Goal: Feedback & Contribution: Contribute content

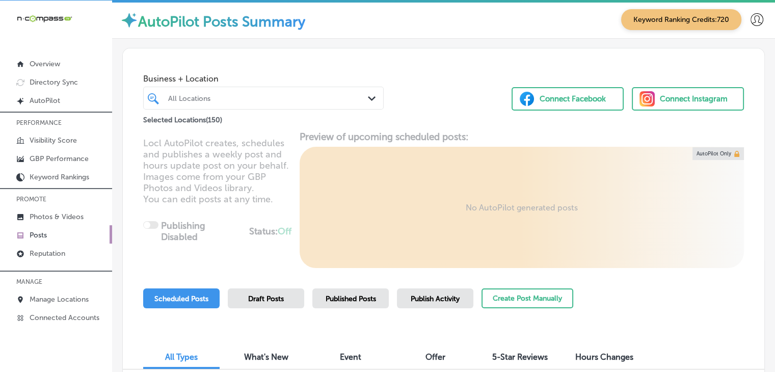
click at [346, 106] on div "All Locations Path Created with Sketch." at bounding box center [263, 98] width 240 height 23
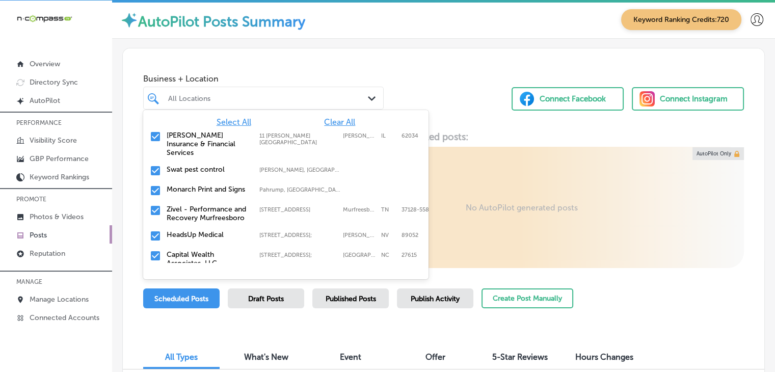
click at [330, 106] on div "All Locations Path Created with Sketch." at bounding box center [263, 98] width 240 height 23
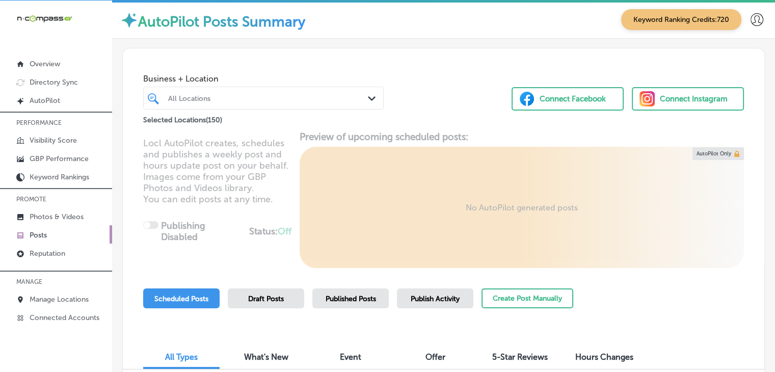
drag, startPoint x: 332, startPoint y: 111, endPoint x: 328, endPoint y: 121, distance: 10.5
click at [331, 113] on div "Selected Locations ( 150 )" at bounding box center [263, 118] width 240 height 13
click at [327, 110] on div "Selected Locations ( 150 )" at bounding box center [263, 117] width 240 height 16
click at [330, 102] on div "All Locations" at bounding box center [263, 98] width 201 height 16
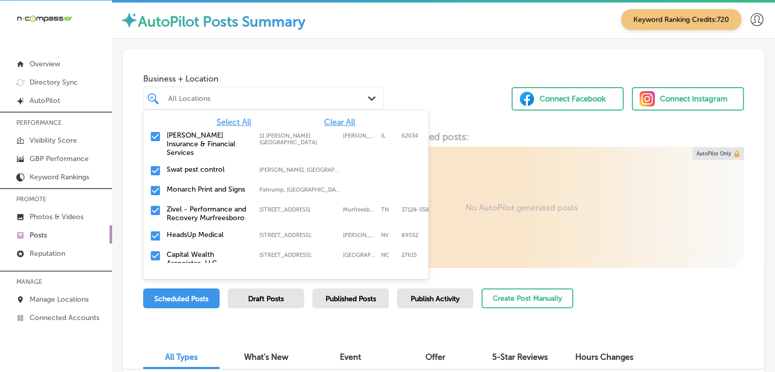
click at [327, 122] on span "Clear All" at bounding box center [339, 122] width 31 height 10
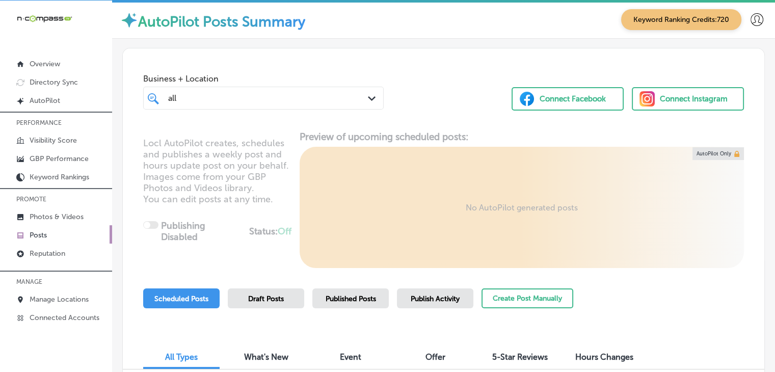
click at [227, 124] on div at bounding box center [263, 117] width 240 height 16
click at [238, 103] on div "all all" at bounding box center [253, 98] width 173 height 14
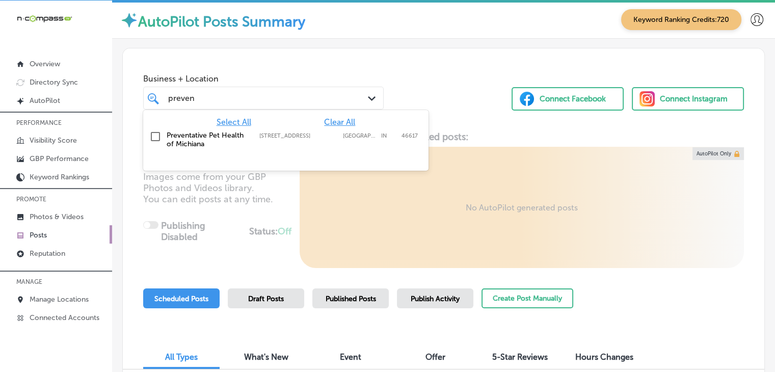
click at [297, 152] on div "Select All Clear All Preventative Pet Health of Michiana [STREET_ADDRESS] [STRE…" at bounding box center [285, 140] width 285 height 61
click at [298, 139] on label "[STREET_ADDRESS]" at bounding box center [298, 135] width 78 height 7
type input "preven"
click at [310, 66] on div "Business + Location option [STREET_ADDRESS]. option [STREET_ADDRESS]. 2 results…" at bounding box center [443, 86] width 641 height 77
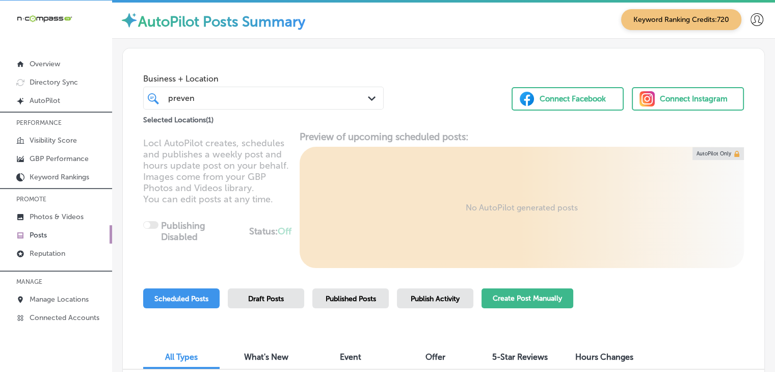
click at [509, 302] on button "Create Post Manually" at bounding box center [527, 298] width 92 height 20
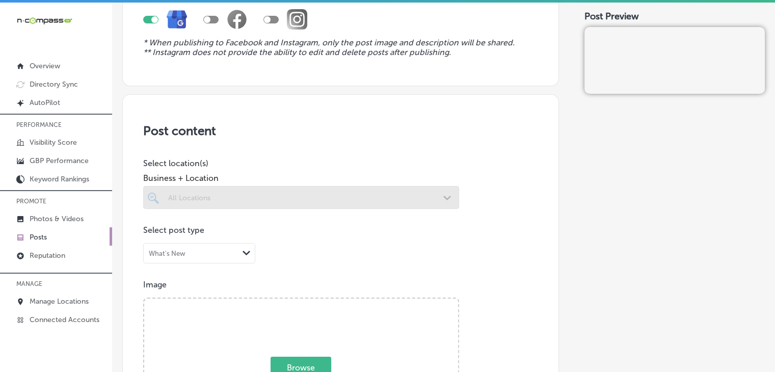
scroll to position [204, 0]
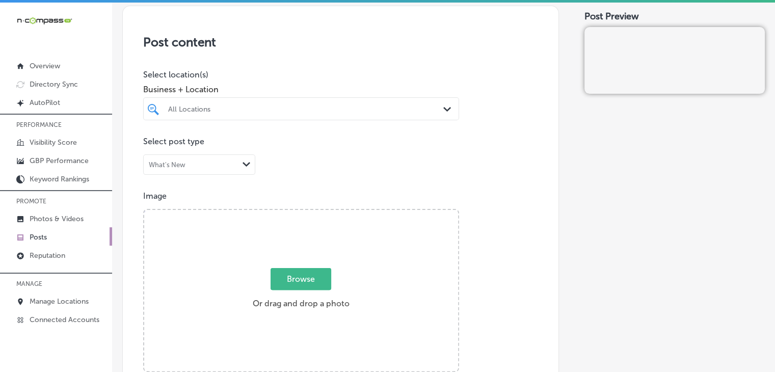
click at [334, 102] on div at bounding box center [287, 109] width 241 height 14
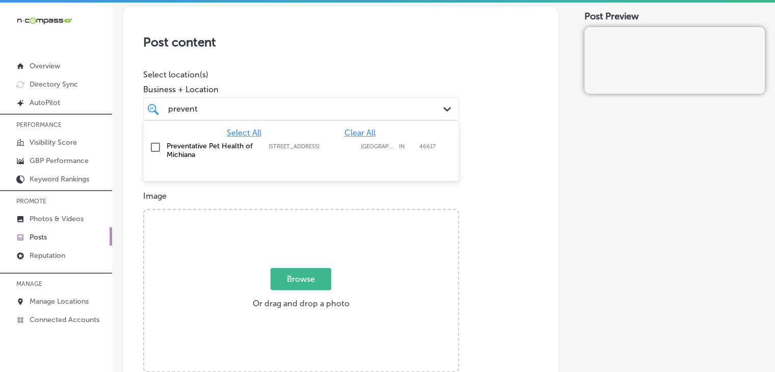
click at [317, 142] on div "Preventative Pet Health of Michiana [STREET_ADDRESS] [STREET_ADDRESS]" at bounding box center [281, 150] width 229 height 17
type input "prevent"
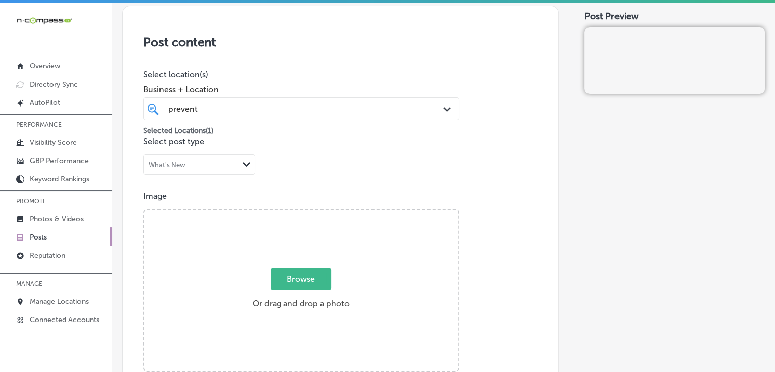
click at [336, 58] on div "Post content Select location(s) Business + Location prevent prevent Path Create…" at bounding box center [340, 328] width 436 height 645
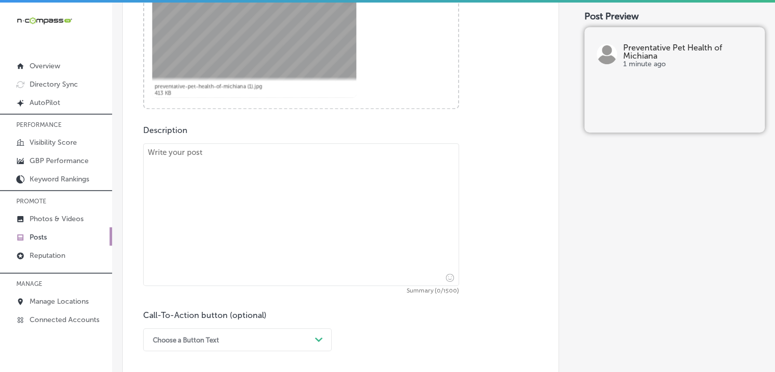
scroll to position [509, 0]
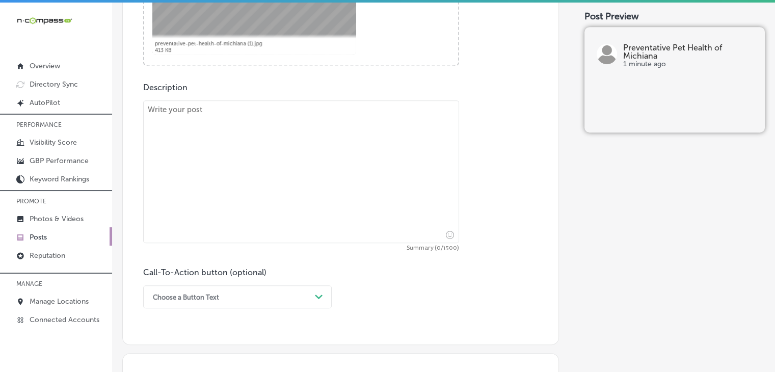
click at [291, 204] on textarea at bounding box center [301, 171] width 316 height 143
paste textarea "At Preventative Pet Health of Michiana, we offer more than just exceptional pet…"
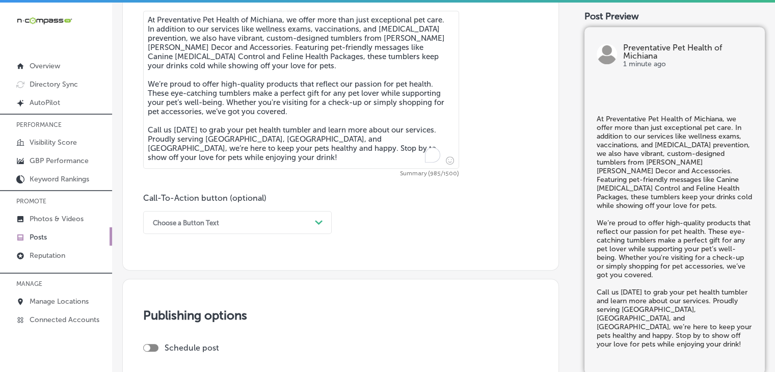
scroll to position [611, 0]
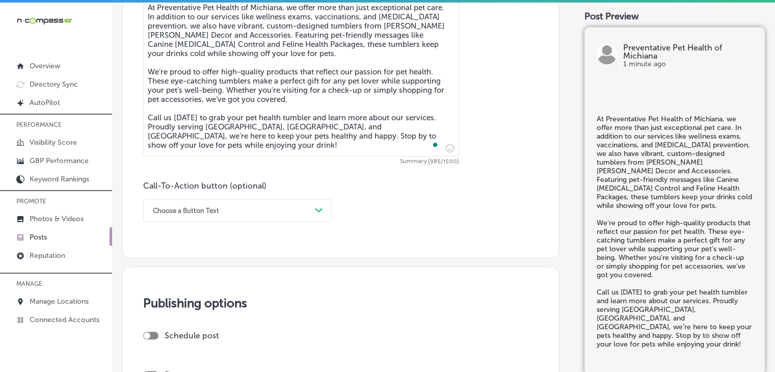
type textarea "At Preventative Pet Health of Michiana, we offer more than just exceptional pet…"
click at [197, 202] on div "Choose a Button Text" at bounding box center [229, 210] width 163 height 16
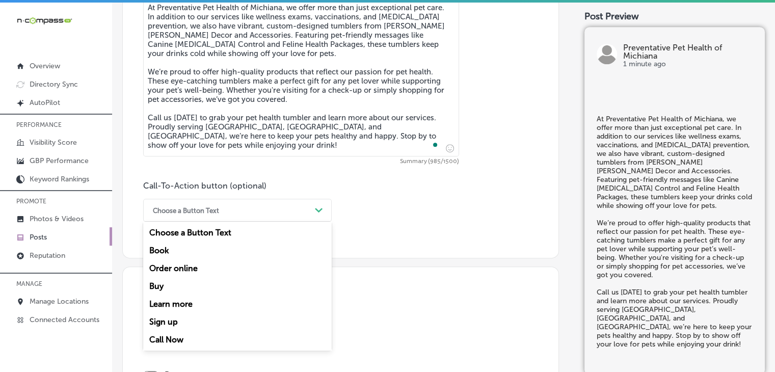
click at [177, 333] on div "Call Now" at bounding box center [237, 340] width 188 height 18
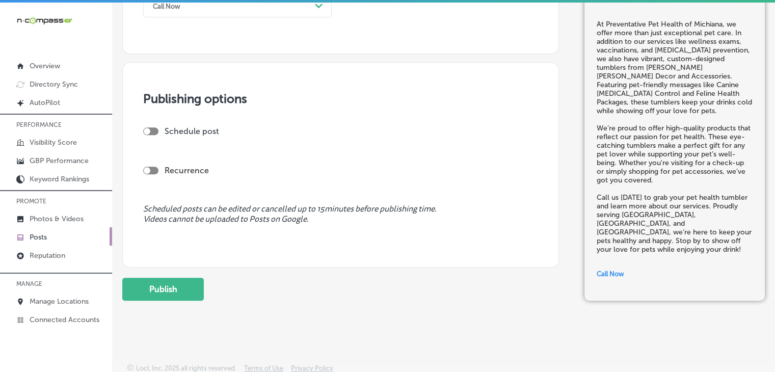
scroll to position [818, 0]
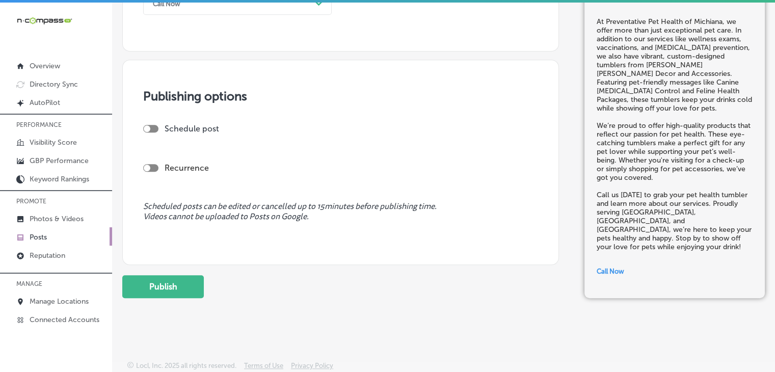
click at [152, 128] on div at bounding box center [150, 129] width 15 height 8
checkbox input "true"
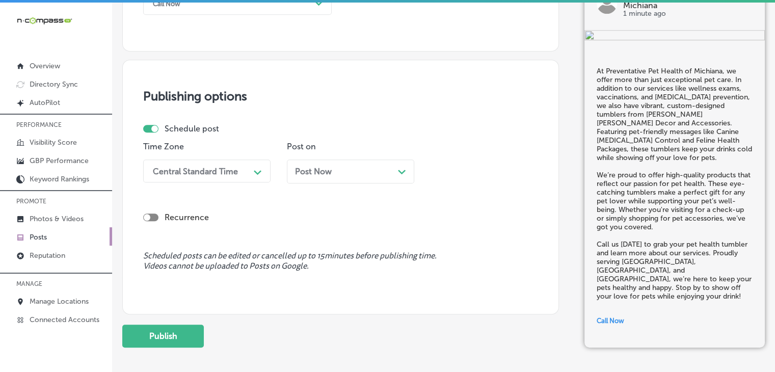
click at [176, 169] on div "Central Standard Time" at bounding box center [195, 171] width 85 height 10
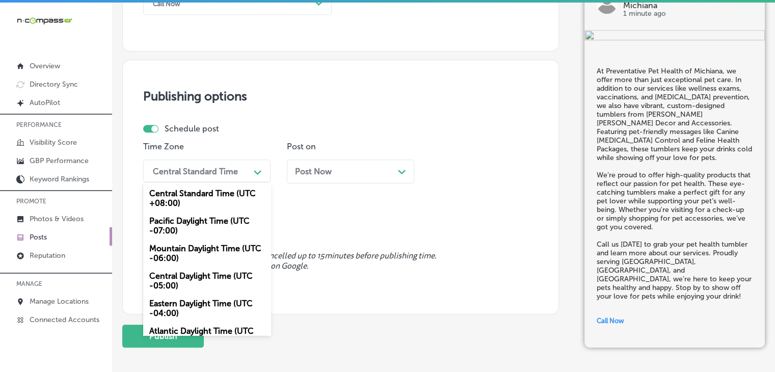
click at [191, 257] on div "Mountain Daylight Time (UTC -06:00)" at bounding box center [206, 252] width 127 height 27
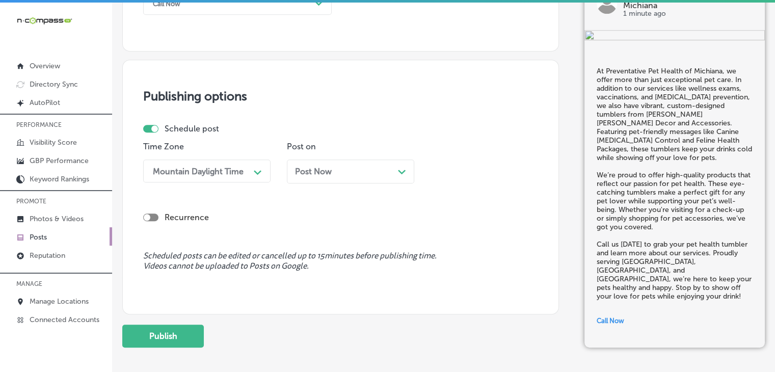
click at [342, 148] on p "Post on" at bounding box center [350, 147] width 127 height 10
click at [342, 160] on div "Post Now Path Created with Sketch." at bounding box center [350, 171] width 127 height 24
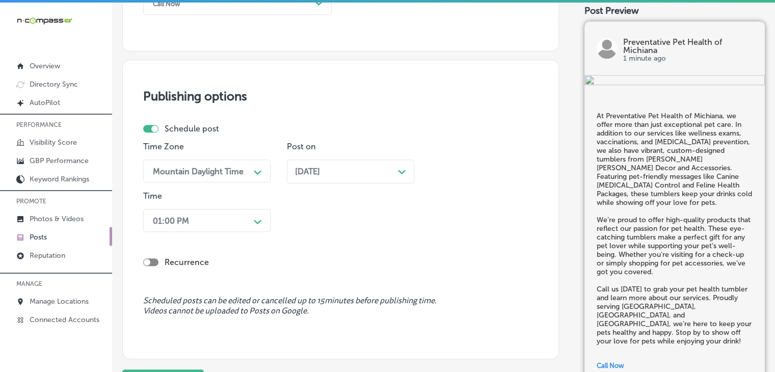
click at [218, 218] on div "01:00 PM Path Created with Sketch." at bounding box center [206, 220] width 127 height 23
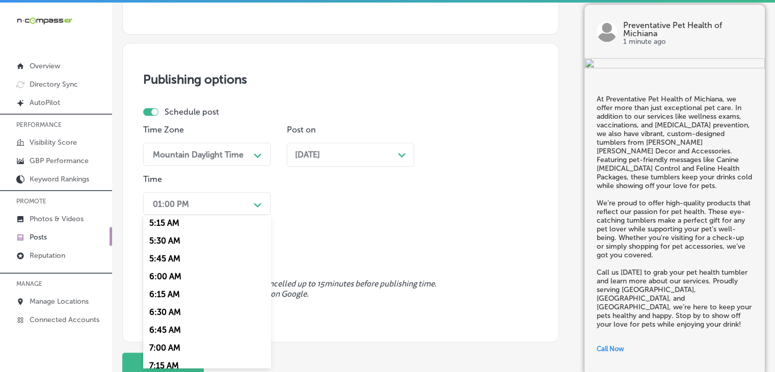
scroll to position [407, 0]
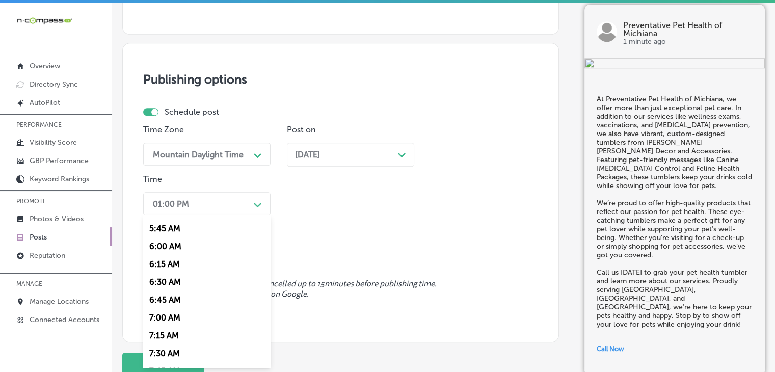
click at [194, 321] on div "7:00 AM" at bounding box center [206, 318] width 127 height 18
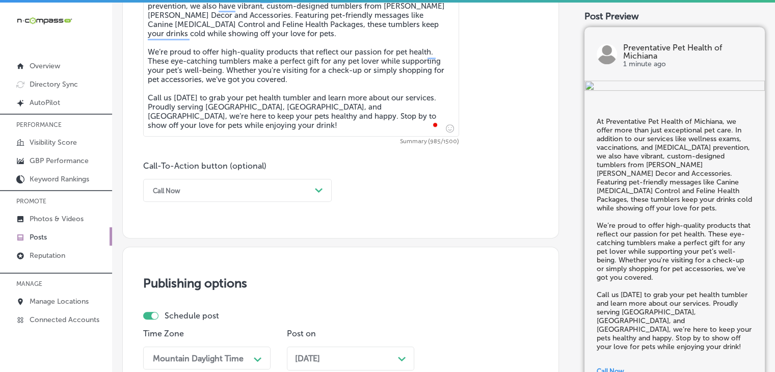
scroll to position [913, 0]
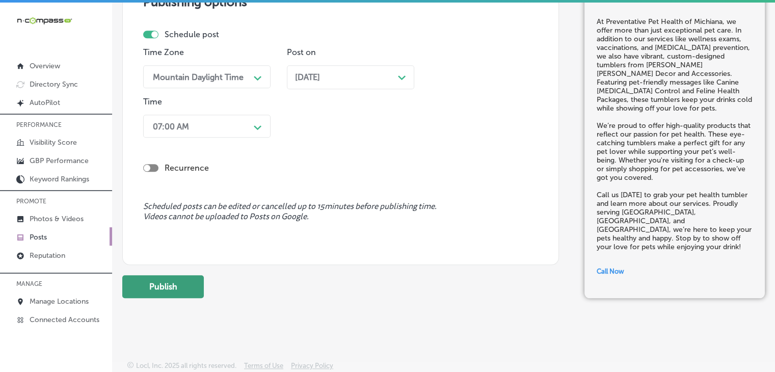
click at [175, 281] on button "Publish" at bounding box center [162, 286] width 81 height 23
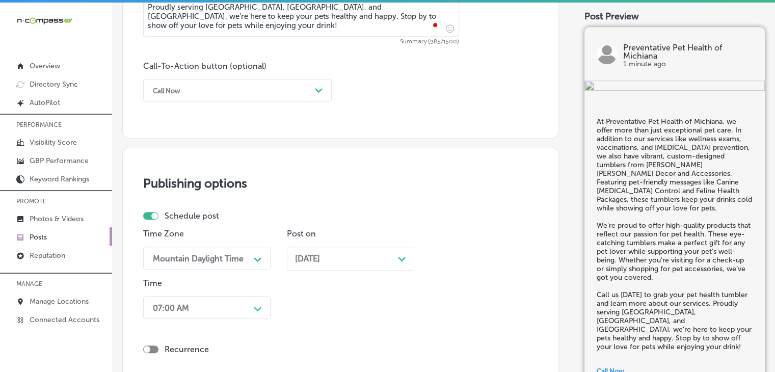
scroll to position [607, 0]
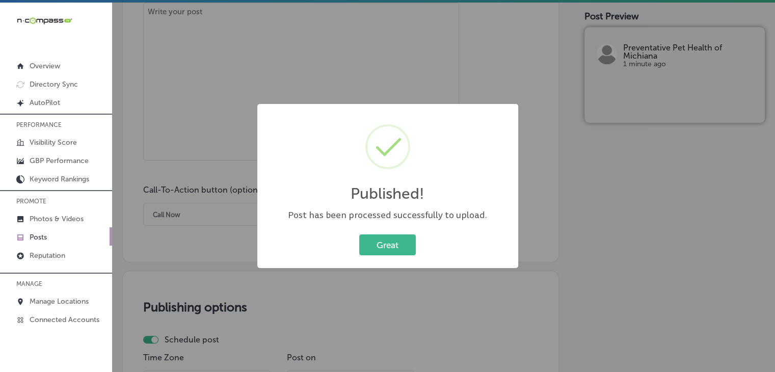
click at [234, 100] on div "Published! × Post has been processed successfully to upload. Great Cancel" at bounding box center [387, 186] width 775 height 372
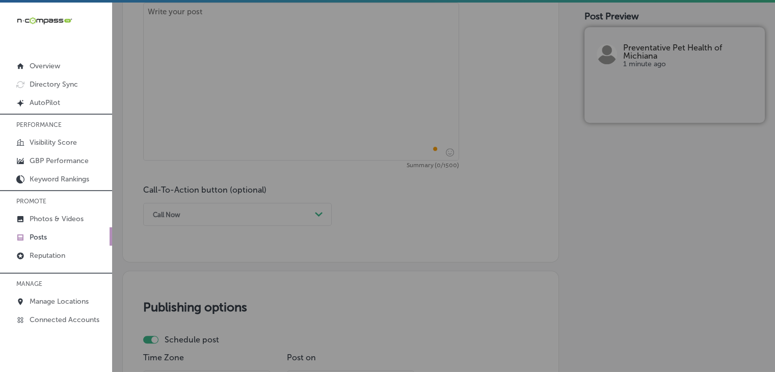
click at [272, 50] on textarea "To enrich screen reader interactions, please activate Accessibility in Grammarl…" at bounding box center [301, 82] width 316 height 158
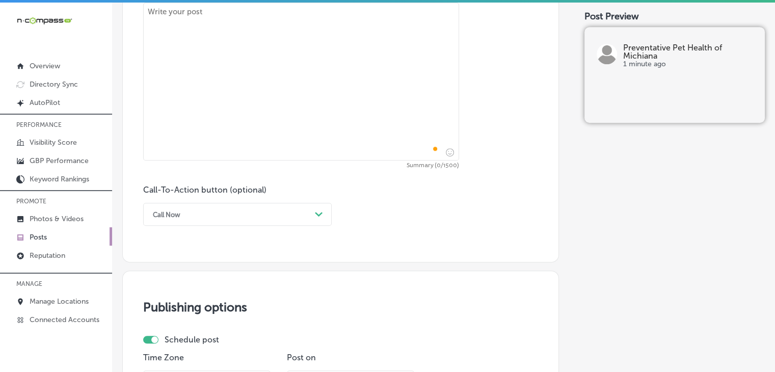
paste textarea "Looking to add a little extra style to your pet’s look? Preventative Pet Health…"
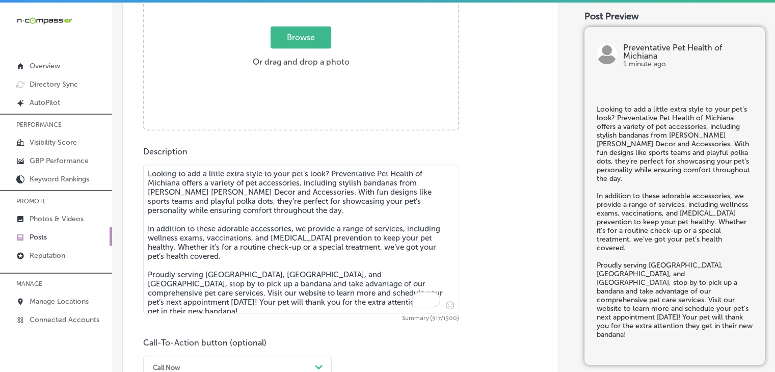
scroll to position [301, 0]
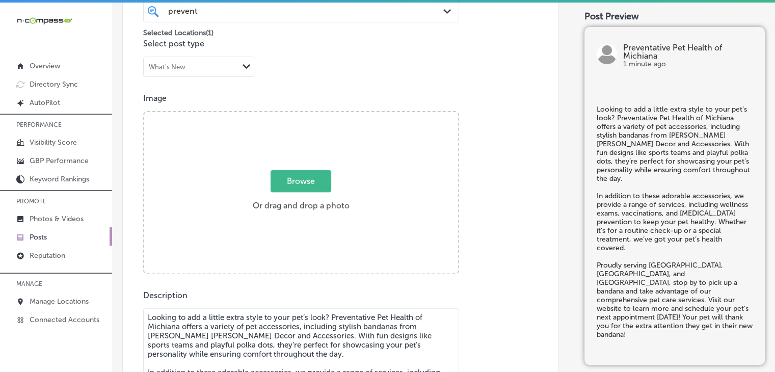
type textarea "Looking to add a little extra style to your pet’s look? Preventative Pet Health…"
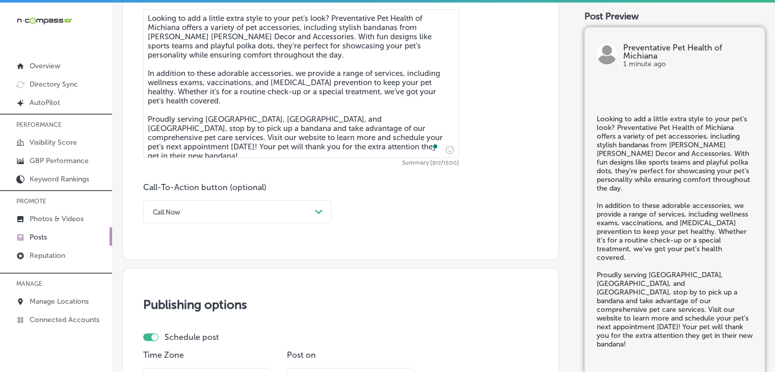
scroll to position [607, 0]
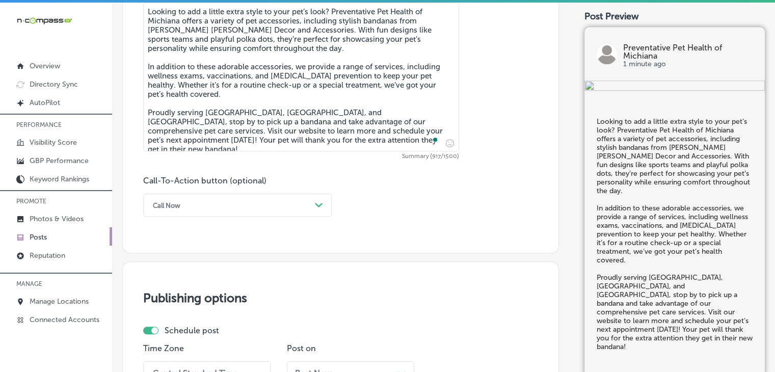
click at [216, 210] on div "Call Now" at bounding box center [229, 205] width 163 height 16
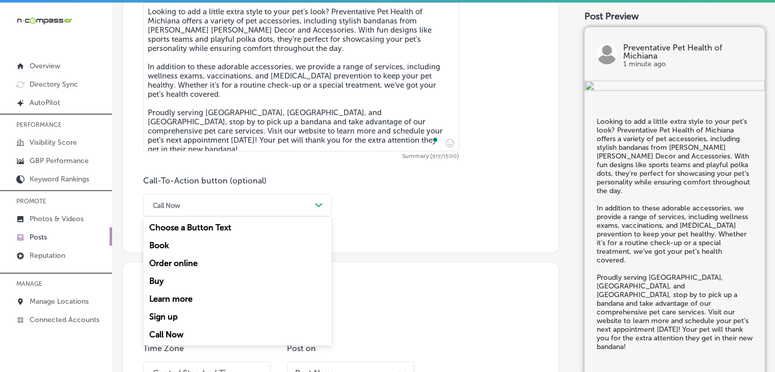
click at [192, 292] on div "Learn more" at bounding box center [237, 299] width 188 height 18
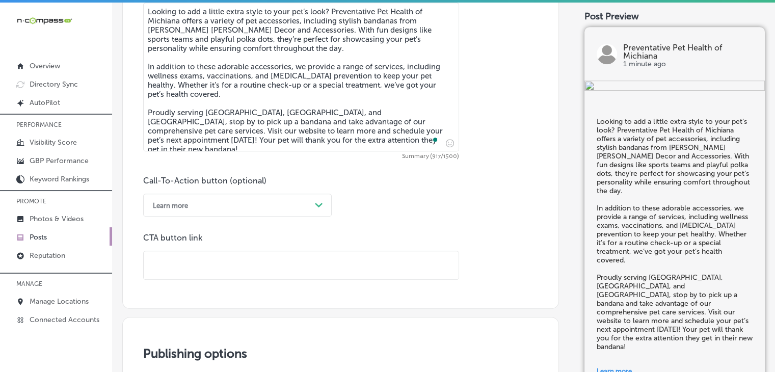
click at [234, 260] on input "text" at bounding box center [301, 265] width 315 height 28
paste input "Looking to add a little extra style to your pet’s look? Preventative Pet Health…"
type input "Looking to add a little extra style to your pet’s look? Preventative Pet Health…"
paste input "[URL][DOMAIN_NAME]"
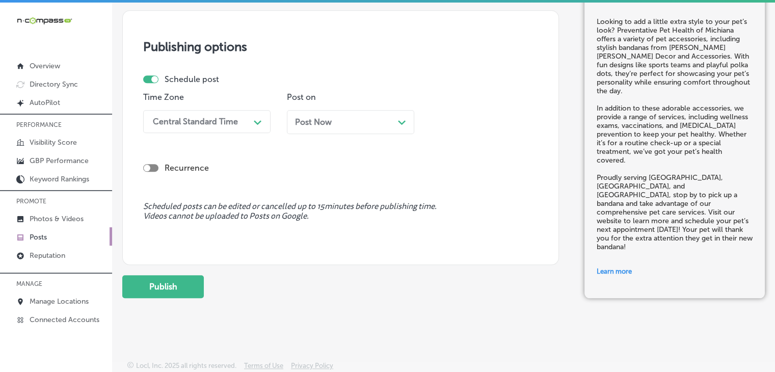
scroll to position [949, 0]
type input "[URL][DOMAIN_NAME]"
click at [206, 121] on div "Central Standard Time" at bounding box center [195, 123] width 85 height 10
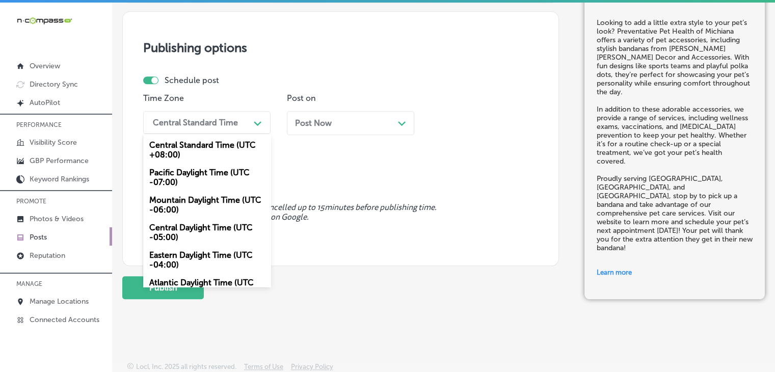
click at [189, 210] on div "Mountain Daylight Time (UTC -06:00)" at bounding box center [206, 204] width 127 height 27
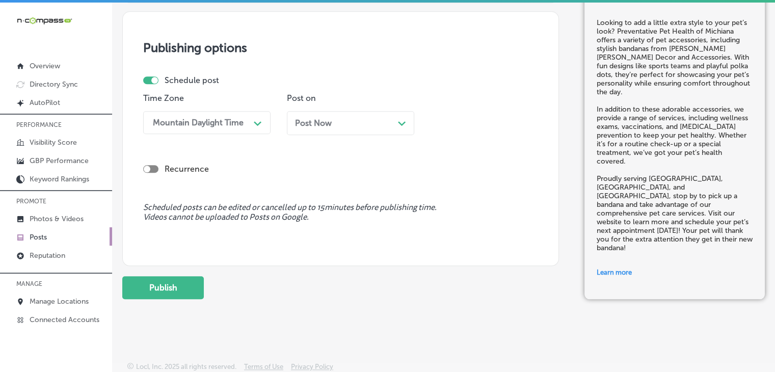
click at [329, 118] on span "Post Now" at bounding box center [313, 123] width 37 height 10
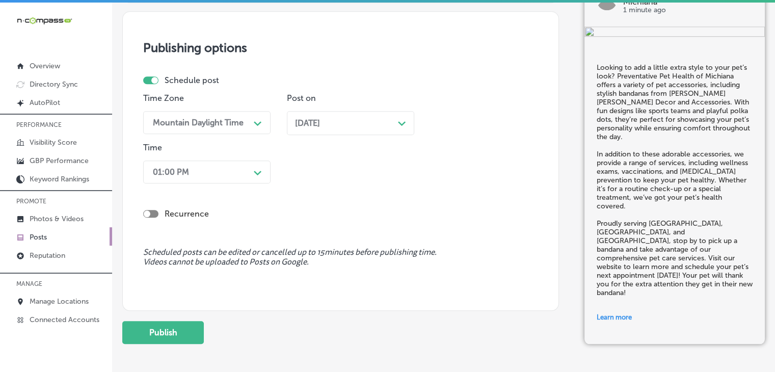
click at [169, 177] on div "01:00 PM" at bounding box center [199, 172] width 102 height 18
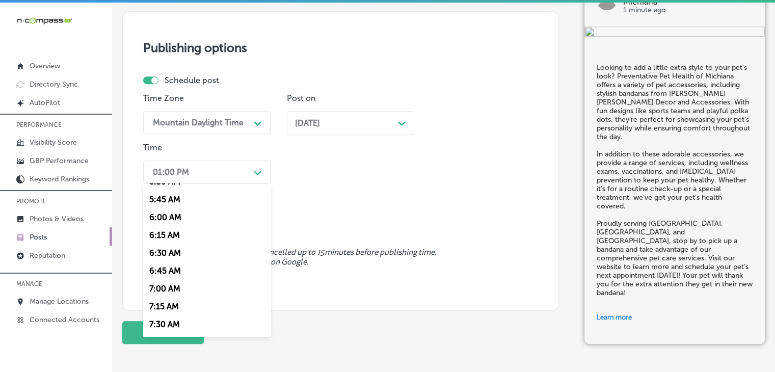
scroll to position [407, 0]
click at [163, 294] on div "7:00 AM" at bounding box center [206, 286] width 127 height 18
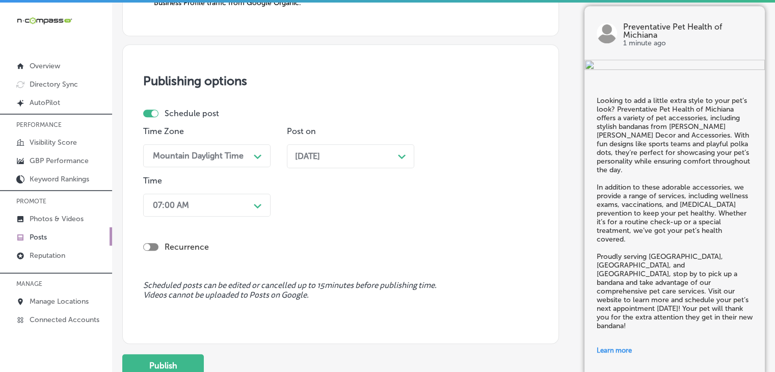
scroll to position [994, 0]
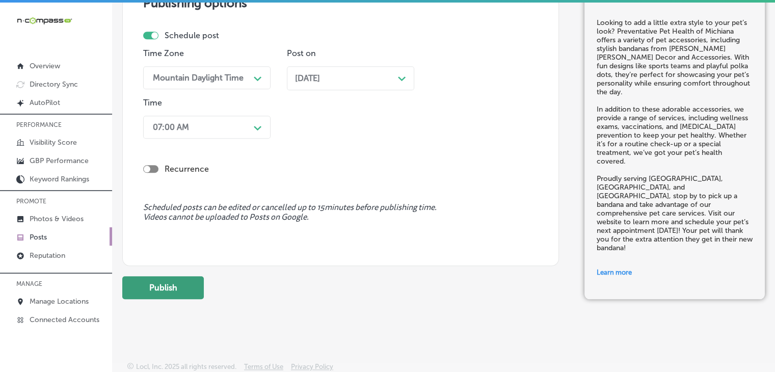
click at [174, 286] on button "Publish" at bounding box center [162, 287] width 81 height 23
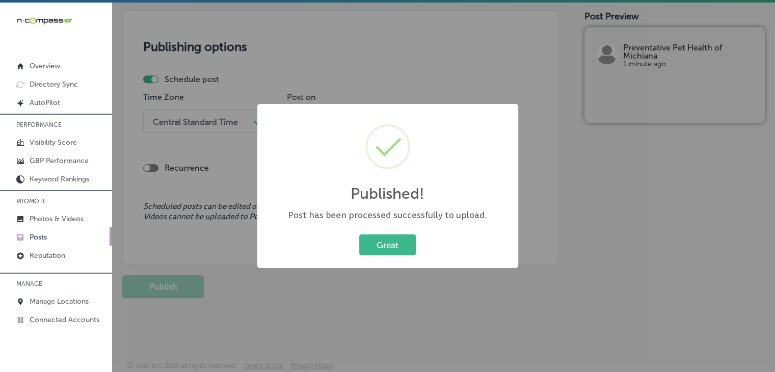
click at [474, 60] on div "Published! × Post has been processed successfully to upload. Great Cancel" at bounding box center [387, 186] width 775 height 372
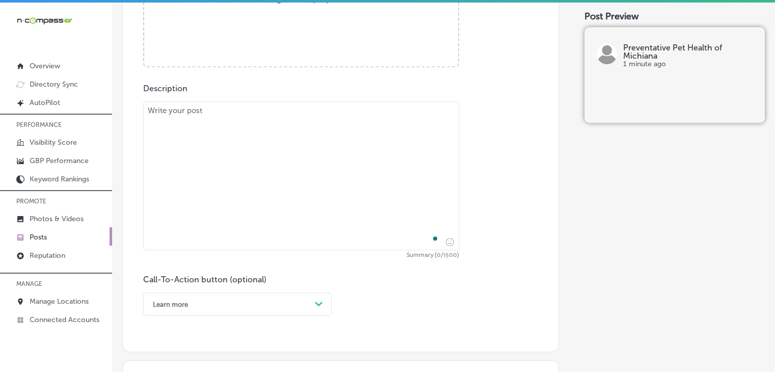
scroll to position [451, 0]
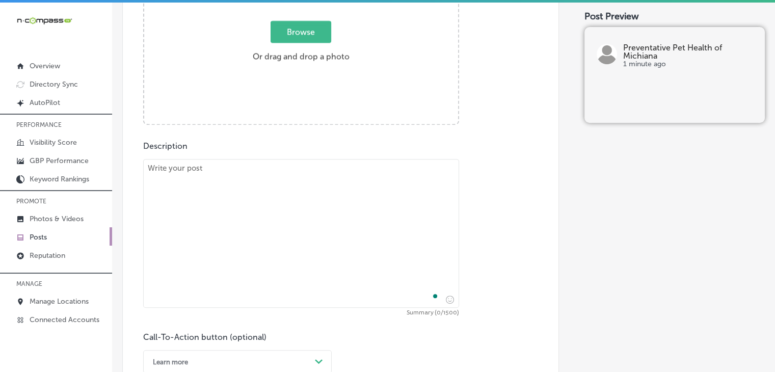
click at [400, 149] on div "Description Summary (0/1500) Call-To-Action button (optional) Learn more Path C…" at bounding box center [340, 257] width 395 height 232
click at [395, 164] on textarea "To enrich screen reader interactions, please activate Accessibility in Grammarl…" at bounding box center [301, 233] width 316 height 149
paste textarea "At Preventative Pet Health of Michiana, we believe every pet deserves a loving …"
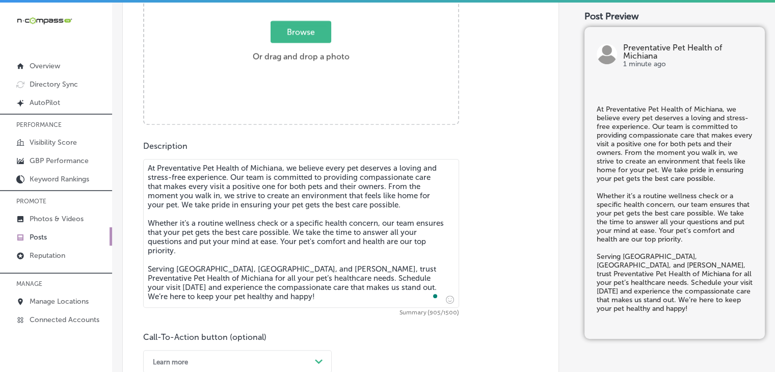
type textarea "At Preventative Pet Health of Michiana, we believe every pet deserves a loving …"
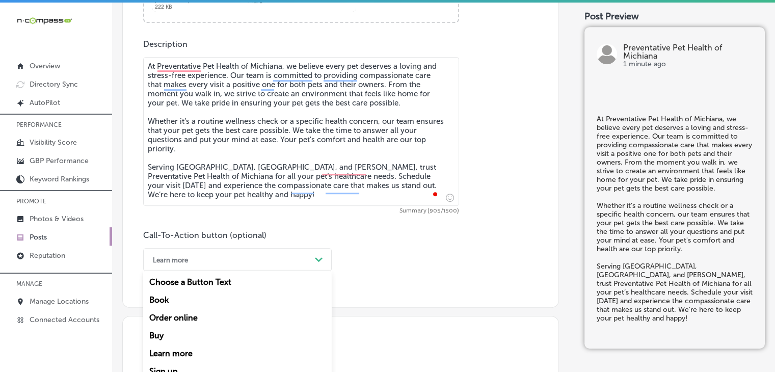
click at [201, 254] on div "option Learn more, selected. option Choose a Button Text focused, 1 of 7. 7 res…" at bounding box center [237, 259] width 188 height 23
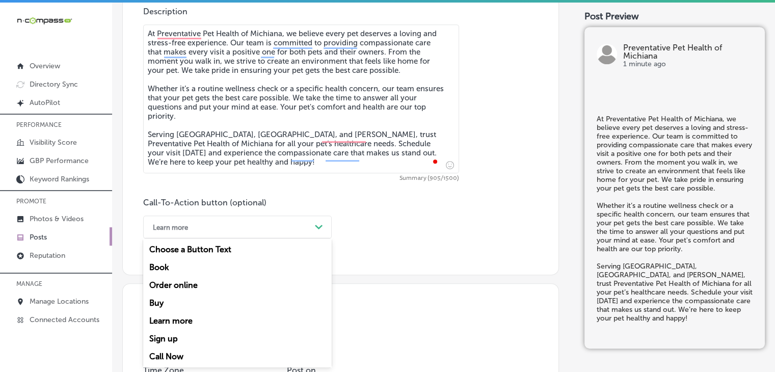
click at [196, 259] on div "Book" at bounding box center [237, 267] width 188 height 18
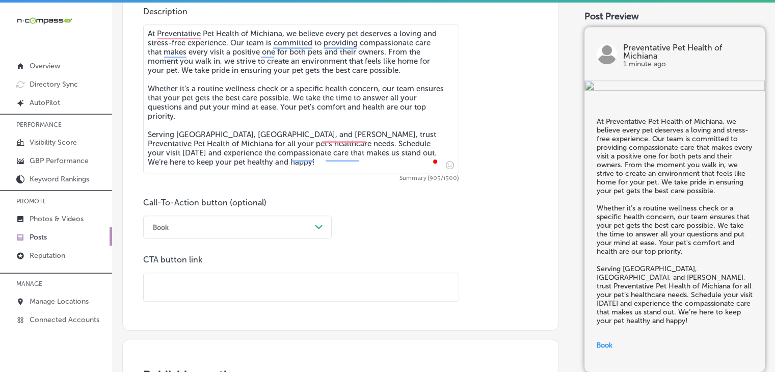
click at [309, 280] on input "text" at bounding box center [301, 287] width 315 height 28
paste input "[URL][DOMAIN_NAME]"
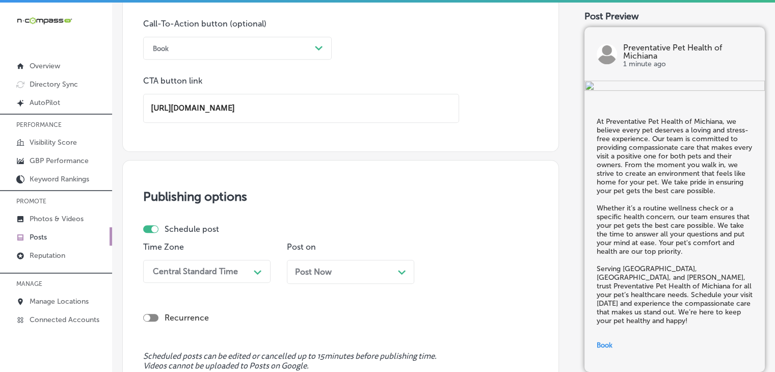
scroll to position [891, 0]
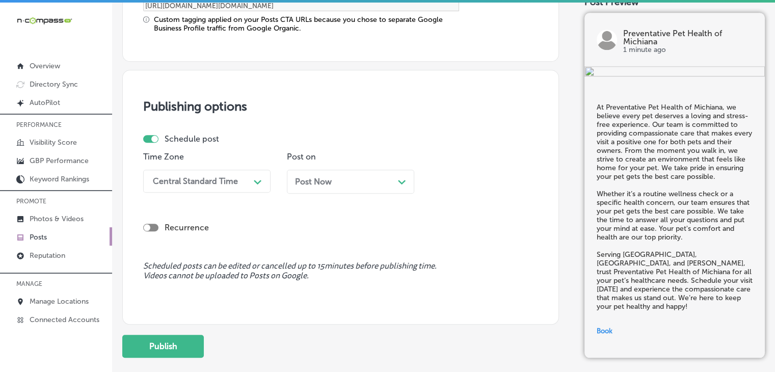
type input "[URL][DOMAIN_NAME]"
click at [191, 191] on div "Central Standard Time Path Created with Sketch." at bounding box center [206, 181] width 127 height 23
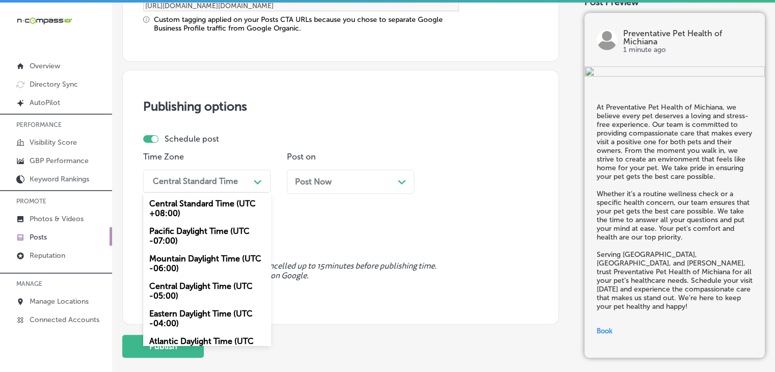
click at [181, 265] on div "Mountain Daylight Time (UTC -06:00)" at bounding box center [206, 263] width 127 height 27
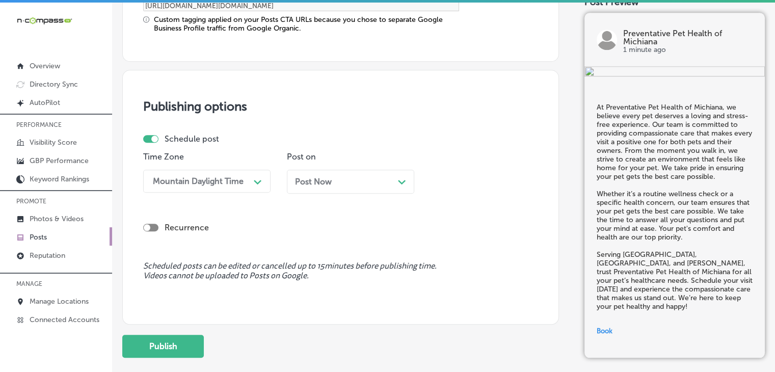
click at [326, 184] on span "Post Now" at bounding box center [313, 182] width 37 height 10
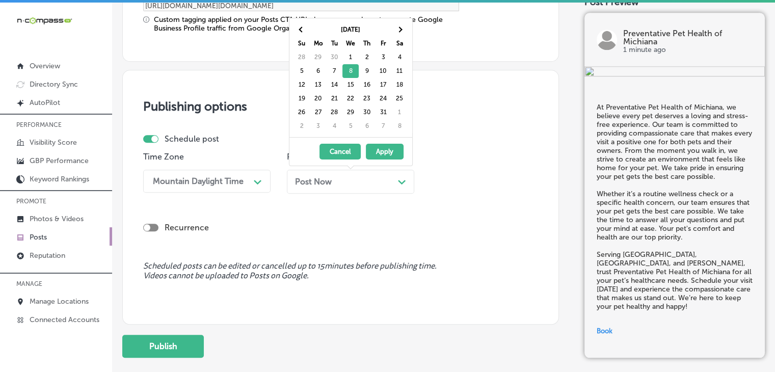
drag, startPoint x: 352, startPoint y: 84, endPoint x: 350, endPoint y: 96, distance: 12.0
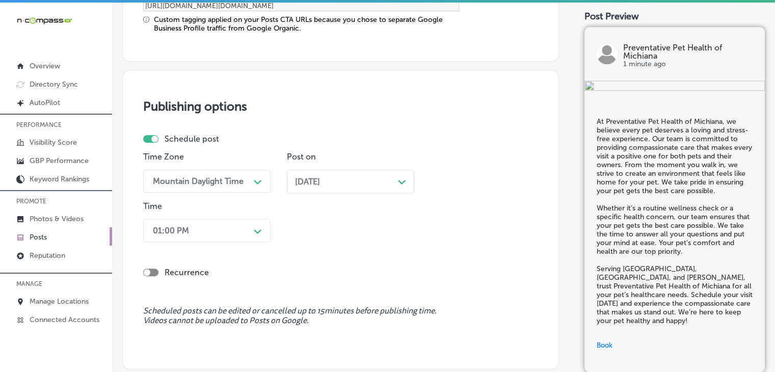
click at [257, 227] on div "01:00 PM Path Created with Sketch." at bounding box center [206, 230] width 127 height 23
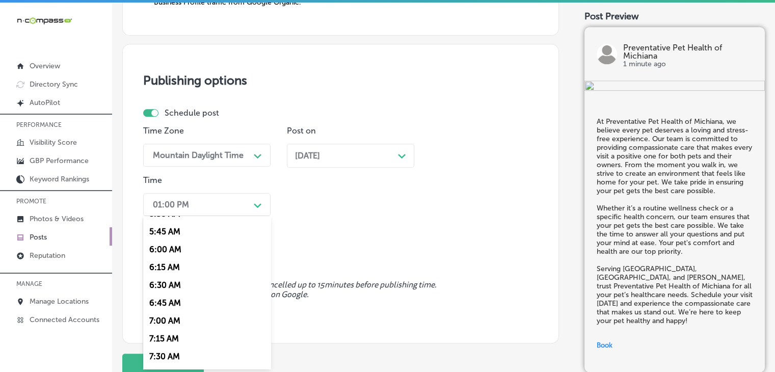
scroll to position [407, 0]
click at [179, 322] on div "7:00 AM" at bounding box center [206, 319] width 127 height 18
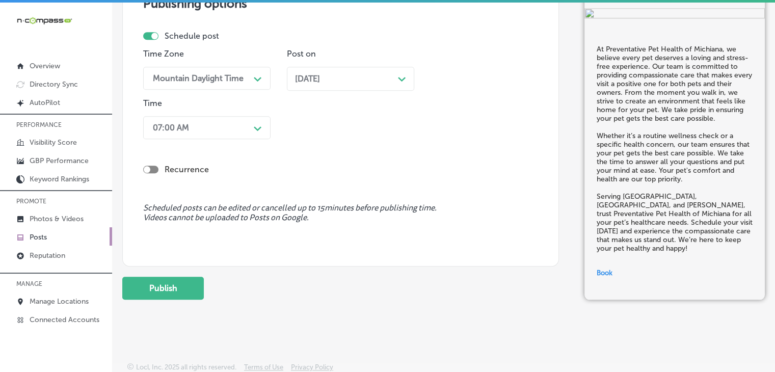
scroll to position [994, 0]
click at [167, 286] on button "Publish" at bounding box center [162, 287] width 81 height 23
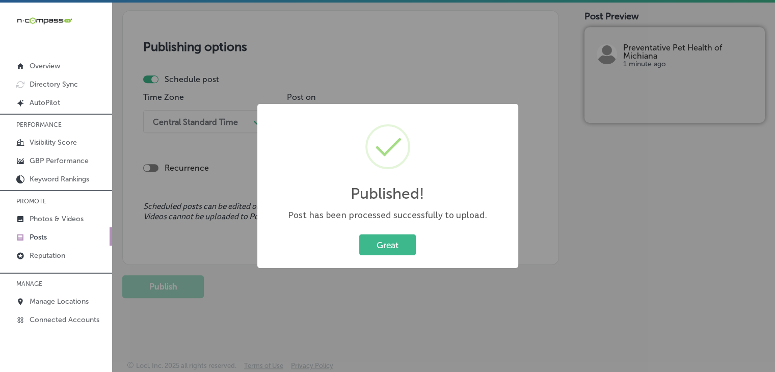
click at [484, 39] on div "Published! × Post has been processed successfully to upload. Great Cancel" at bounding box center [387, 186] width 775 height 372
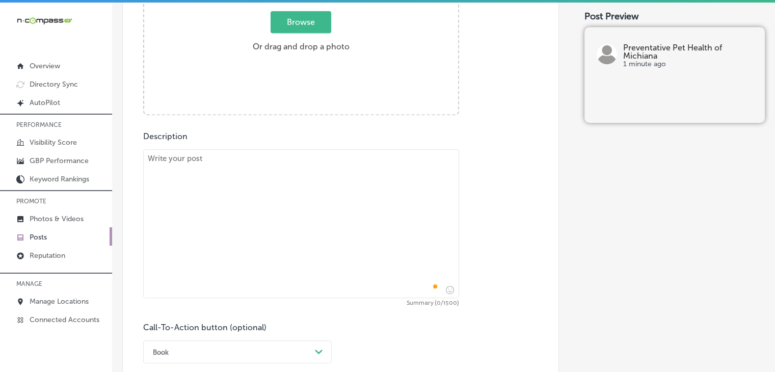
scroll to position [451, 0]
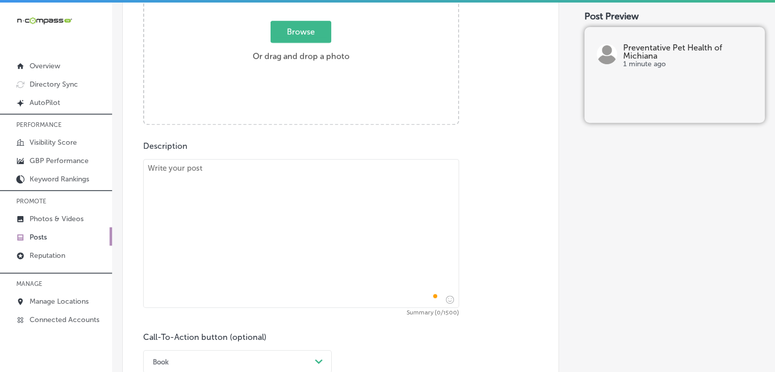
click at [378, 180] on textarea "To enrich screen reader interactions, please activate Accessibility in Grammarl…" at bounding box center [301, 233] width 316 height 149
paste textarea "Your pet deserves a peaceful and comfortable environment during every visit. At…"
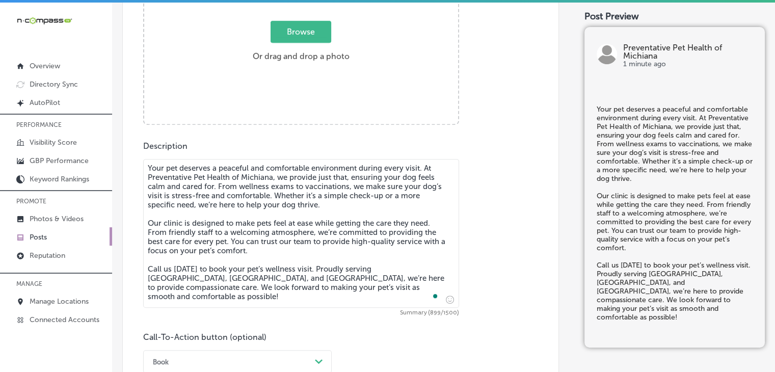
type textarea "Your pet deserves a peaceful and comfortable environment during every visit. At…"
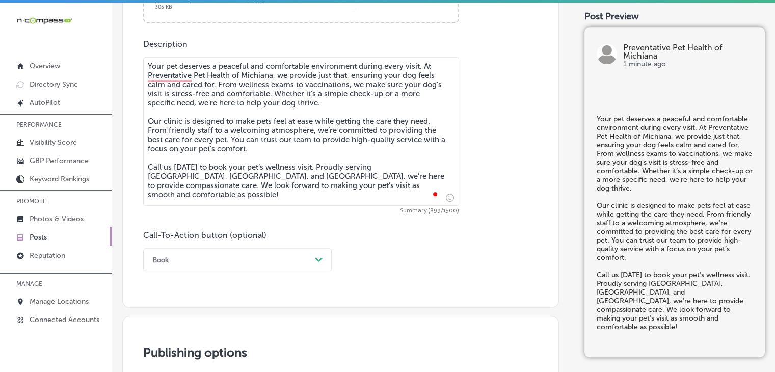
click at [224, 254] on div "Book Path Created with Sketch." at bounding box center [237, 259] width 188 height 23
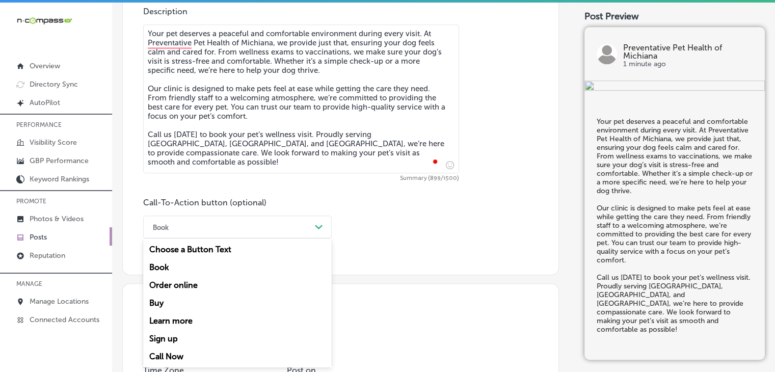
click at [172, 352] on div "Call Now" at bounding box center [237, 356] width 188 height 18
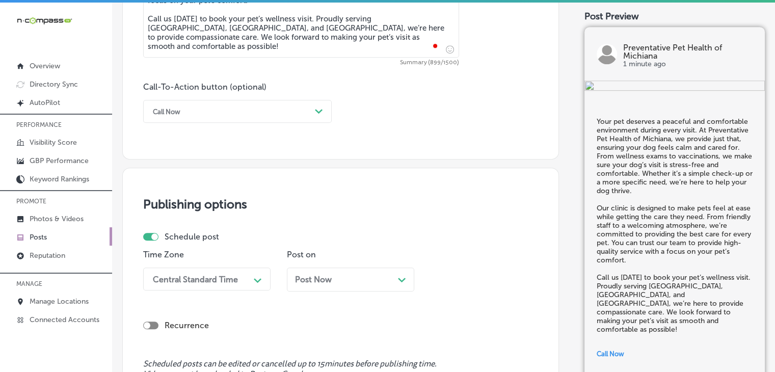
scroll to position [789, 0]
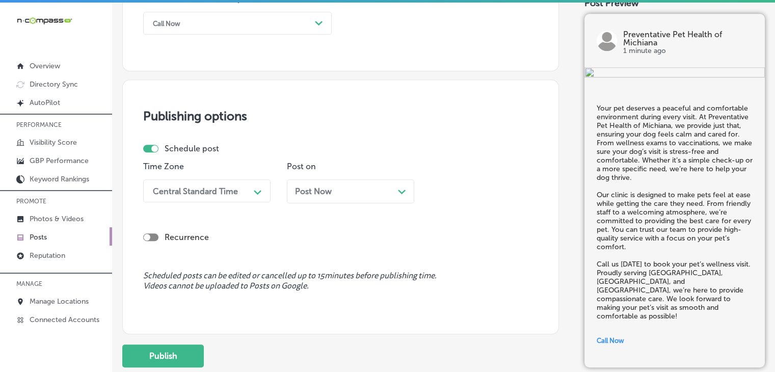
click at [258, 194] on div "Path Created with Sketch." at bounding box center [258, 191] width 16 height 16
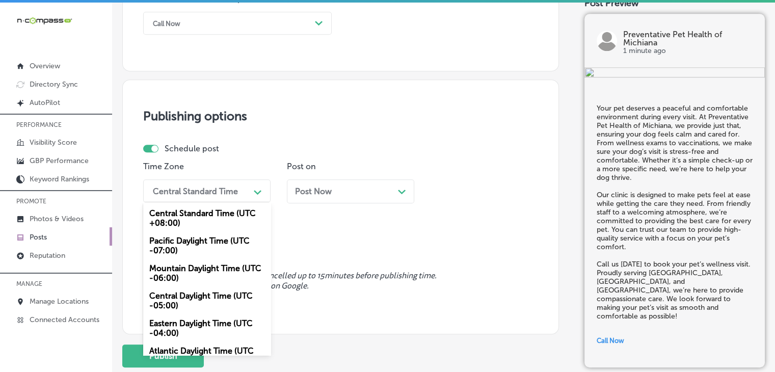
click at [206, 268] on div "Mountain Daylight Time (UTC -06:00)" at bounding box center [206, 272] width 127 height 27
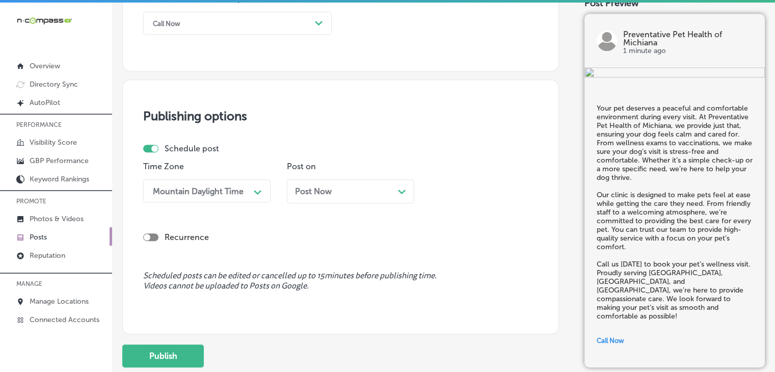
click at [383, 155] on div "Schedule post Time Zone Mountain Daylight Time Path Created with Sketch. Post o…" at bounding box center [336, 177] width 387 height 67
click at [375, 199] on div "Post Now Path Created with Sketch." at bounding box center [350, 191] width 127 height 24
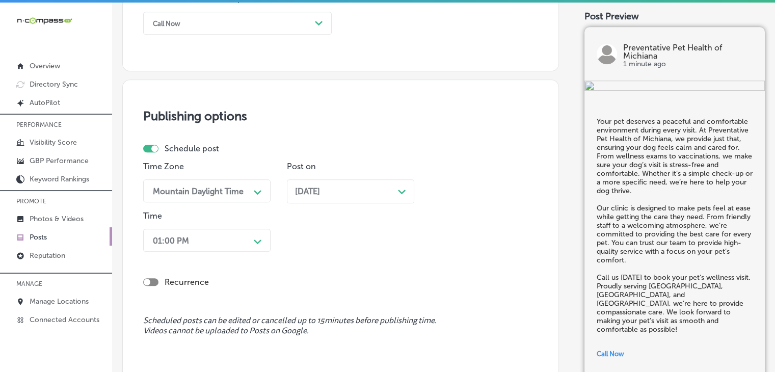
click at [224, 269] on div "Recurrence" at bounding box center [340, 274] width 395 height 36
click at [230, 239] on div "01:00 PM Path Created with Sketch." at bounding box center [206, 240] width 127 height 23
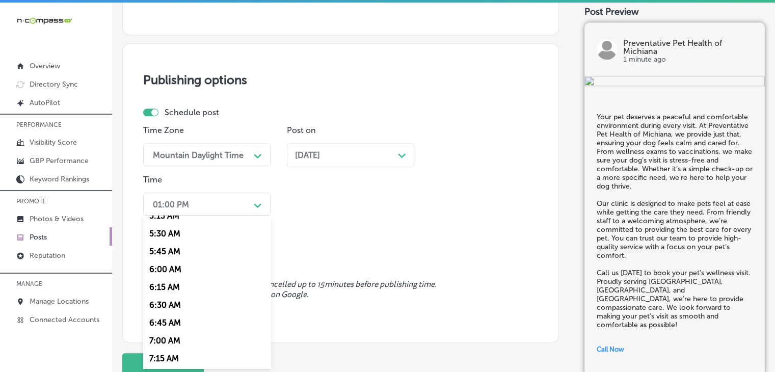
scroll to position [398, 0]
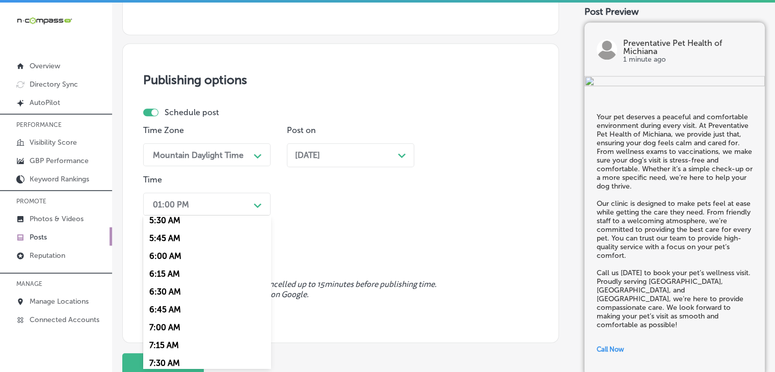
click at [172, 318] on div "6:45 AM" at bounding box center [206, 309] width 127 height 18
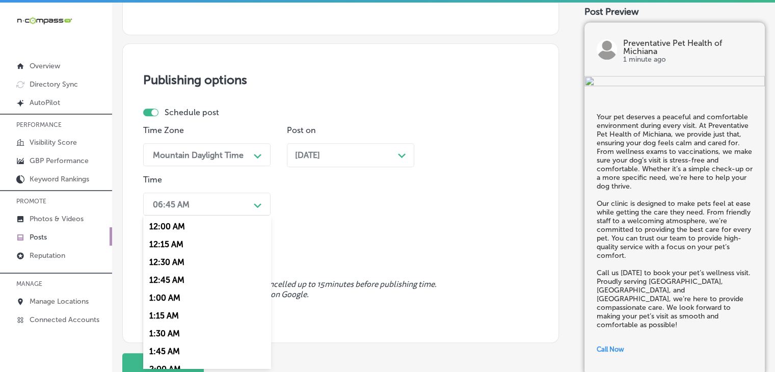
click at [230, 206] on div "06:45 AM" at bounding box center [199, 204] width 102 height 18
click at [170, 320] on div "7:00 AM" at bounding box center [206, 318] width 127 height 18
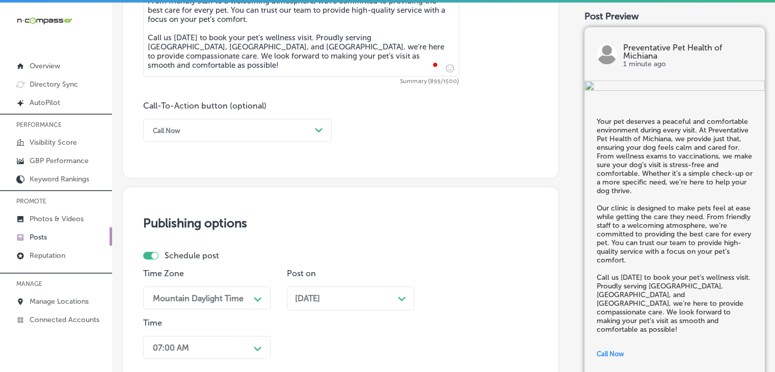
scroll to position [903, 0]
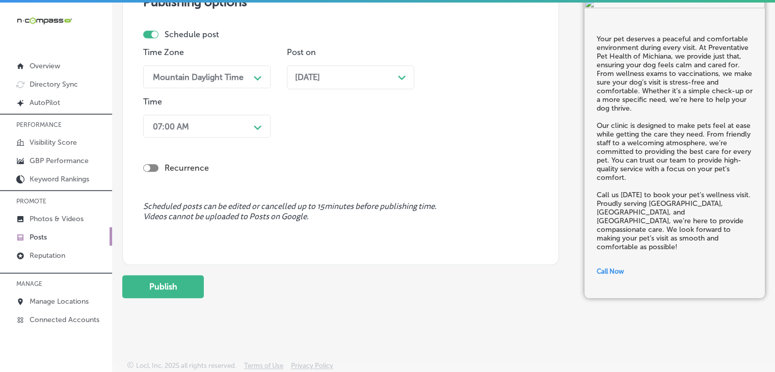
click at [189, 278] on button "Publish" at bounding box center [162, 286] width 81 height 23
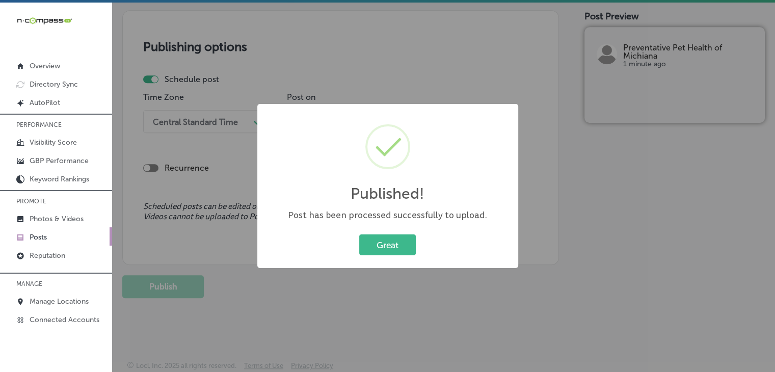
click at [481, 86] on div "Published! × Post has been processed successfully to upload. Great Cancel" at bounding box center [387, 186] width 775 height 372
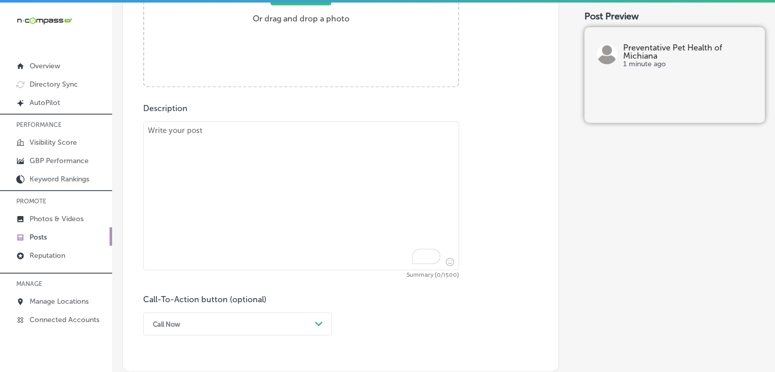
scroll to position [451, 0]
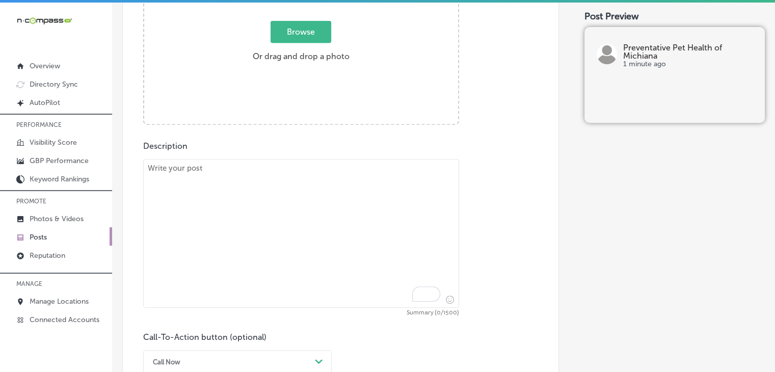
click at [367, 214] on textarea "To enrich screen reader interactions, please activate Accessibility in Grammarl…" at bounding box center [301, 233] width 316 height 149
paste textarea "At Preventative Pet Health of Michiana, we specialize in building long-term, pe…"
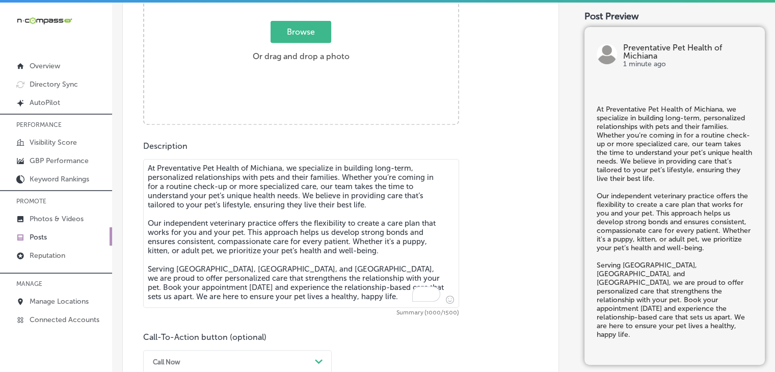
type textarea "At Preventative Pet Health of Michiana, we specialize in building long-term, pe…"
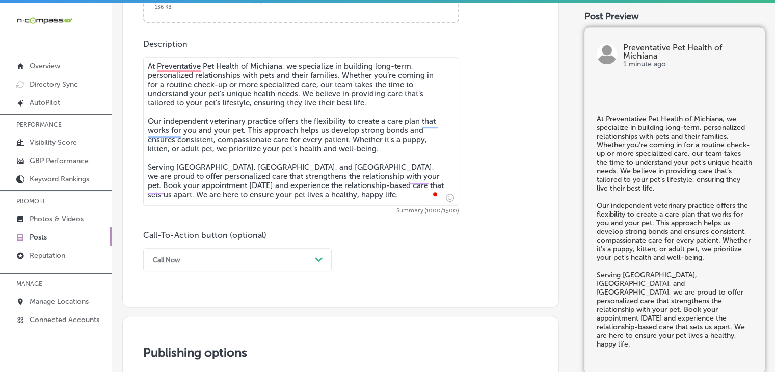
click at [214, 255] on div "Call Now Path Created with Sketch." at bounding box center [237, 259] width 188 height 23
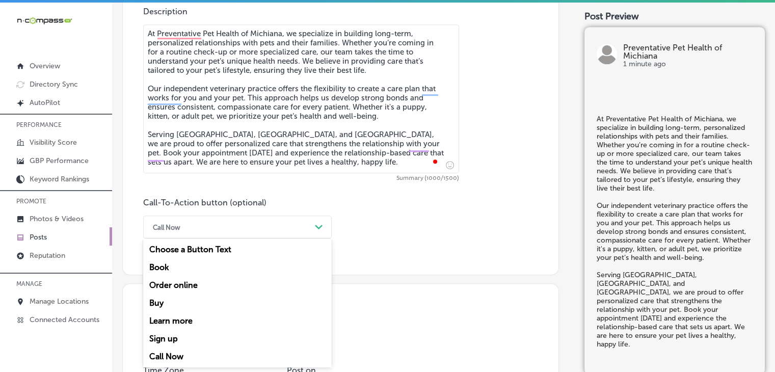
click at [194, 269] on div "Book" at bounding box center [237, 267] width 188 height 18
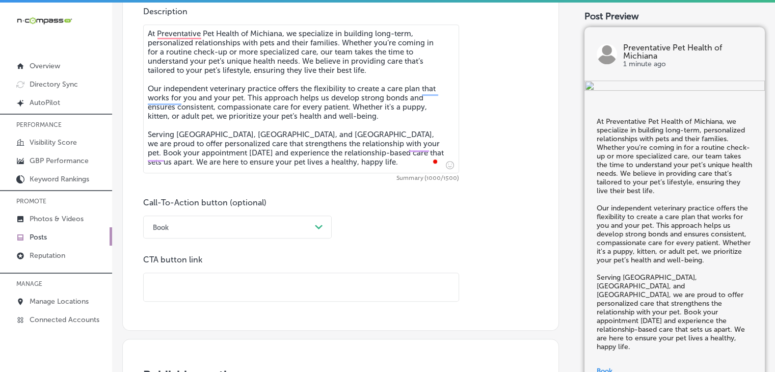
click at [304, 285] on input "text" at bounding box center [301, 287] width 315 height 28
paste input "[URL][DOMAIN_NAME]"
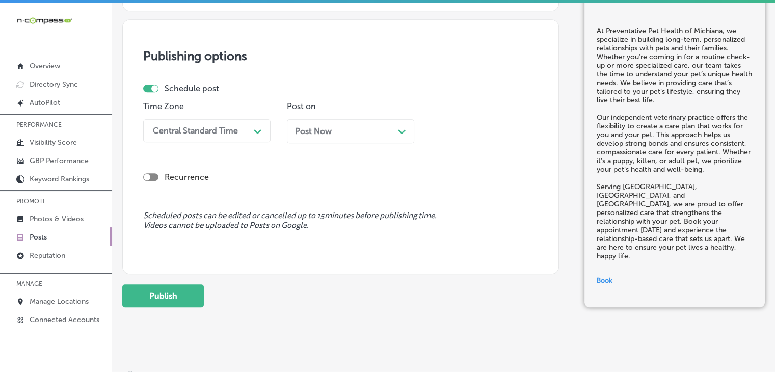
scroll to position [949, 0]
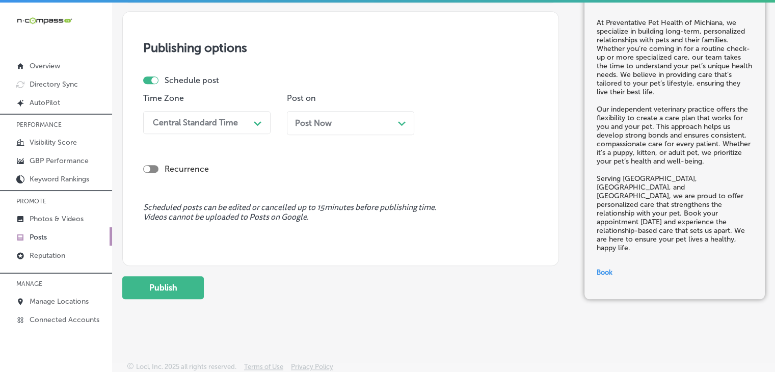
type input "[URL][DOMAIN_NAME]"
click at [256, 129] on div "Path Created with Sketch." at bounding box center [258, 123] width 16 height 18
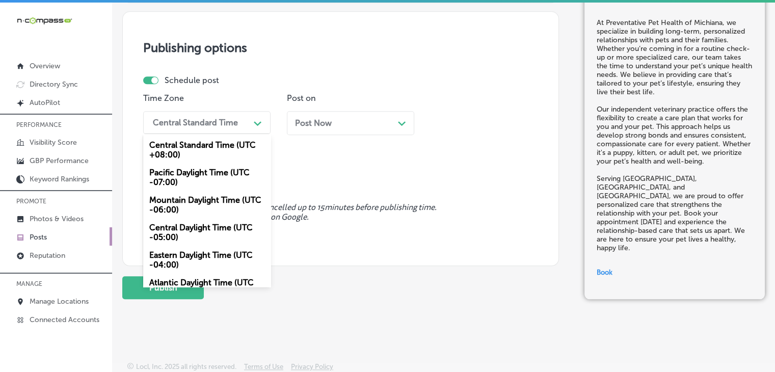
click at [200, 214] on div "Mountain Daylight Time (UTC -06:00)" at bounding box center [206, 204] width 127 height 27
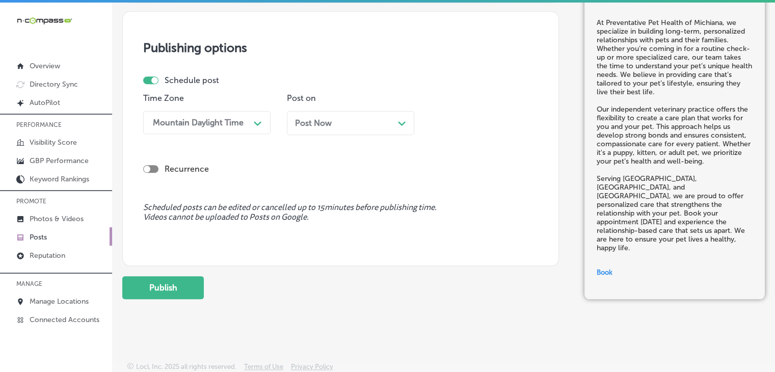
click at [372, 102] on div "Post on Post Now Path Created with Sketch." at bounding box center [350, 117] width 127 height 49
click at [364, 127] on div "Post Now Path Created with Sketch." at bounding box center [350, 123] width 127 height 24
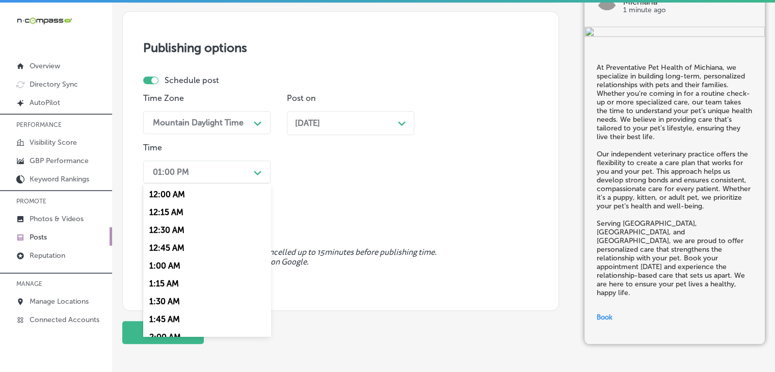
click at [207, 172] on div "01:00 PM" at bounding box center [199, 172] width 102 height 18
click at [177, 288] on div "7:00 AM" at bounding box center [206, 286] width 127 height 18
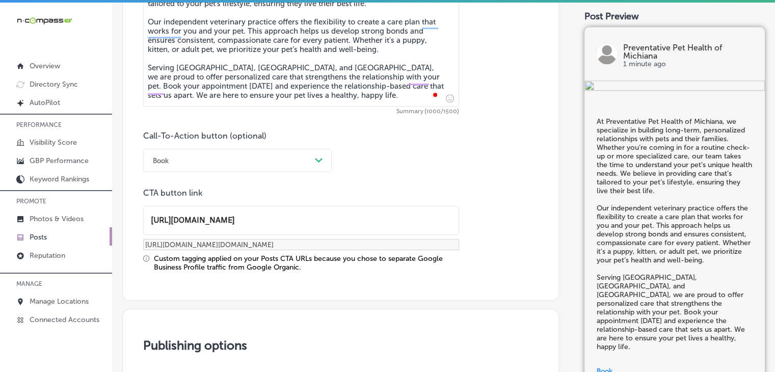
scroll to position [994, 0]
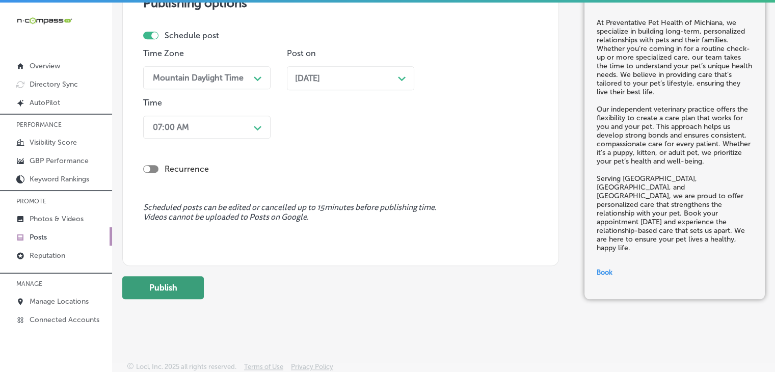
click at [175, 290] on button "Publish" at bounding box center [162, 287] width 81 height 23
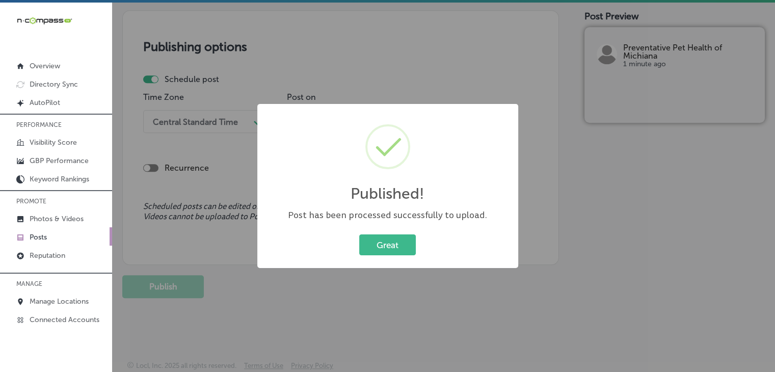
click at [491, 41] on div "Published! × Post has been processed successfully to upload. Great Cancel" at bounding box center [387, 186] width 775 height 372
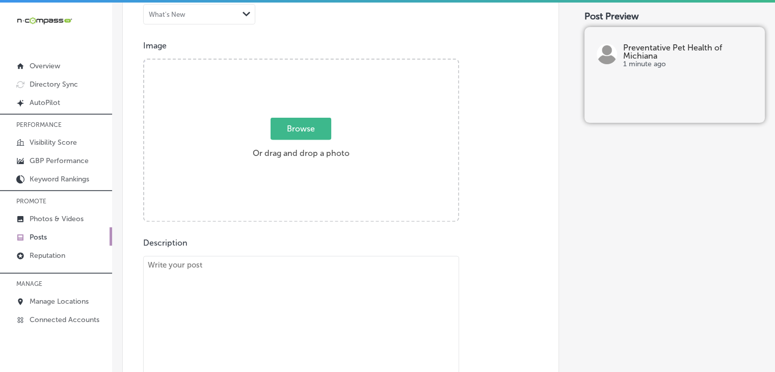
scroll to position [349, 0]
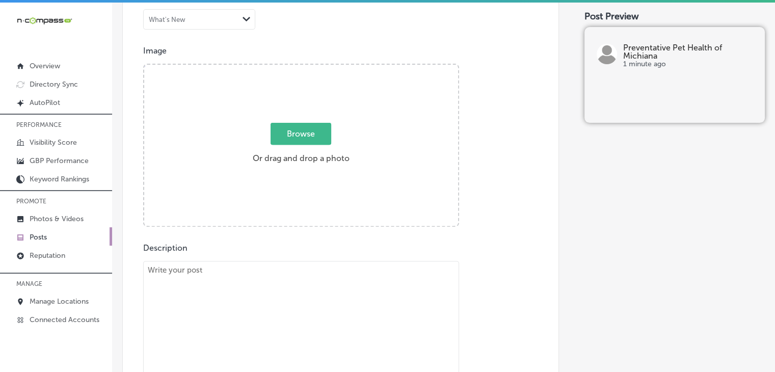
click at [314, 305] on textarea "To enrich screen reader interactions, please activate Accessibility in Grammarl…" at bounding box center [301, 335] width 316 height 149
paste textarea "Did you know that choosing an independent veterinary practice has unique advant…"
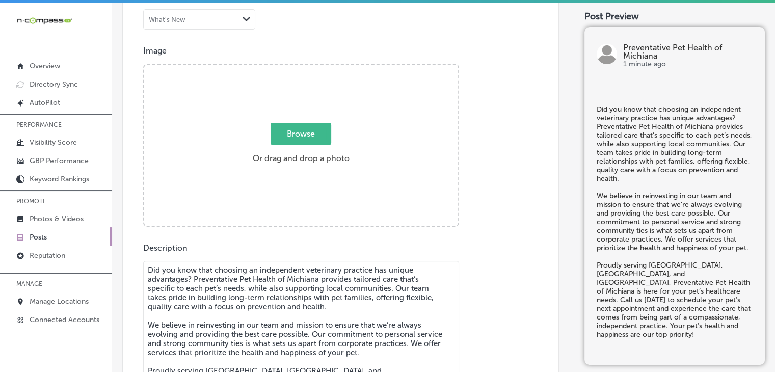
scroll to position [2, 0]
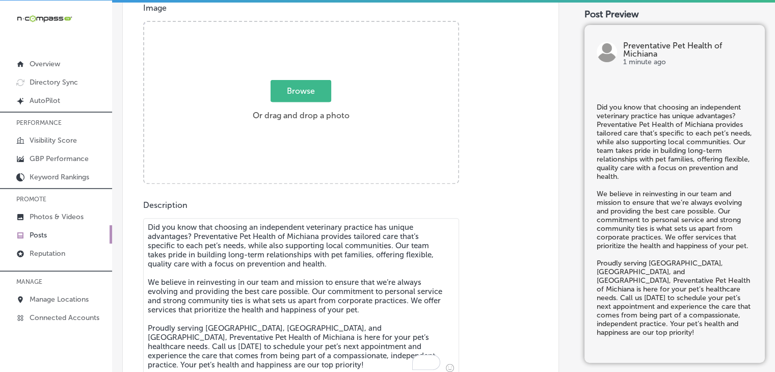
type textarea "Did you know that choosing an independent veterinary practice has unique advant…"
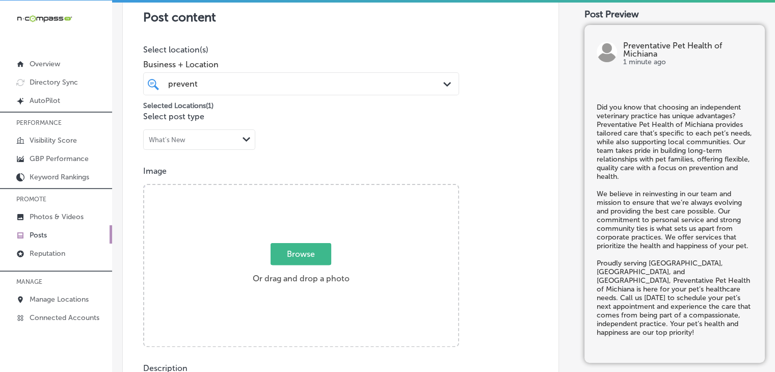
scroll to position [226, 0]
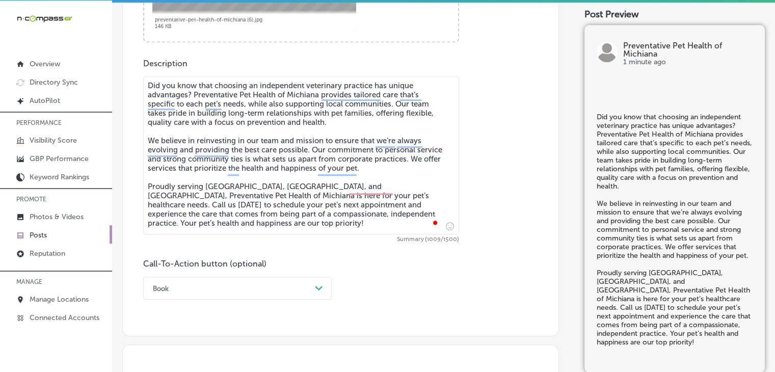
click at [215, 278] on div "option Book, selected. 0 results available. Select is focused , press Down to o…" at bounding box center [237, 288] width 188 height 23
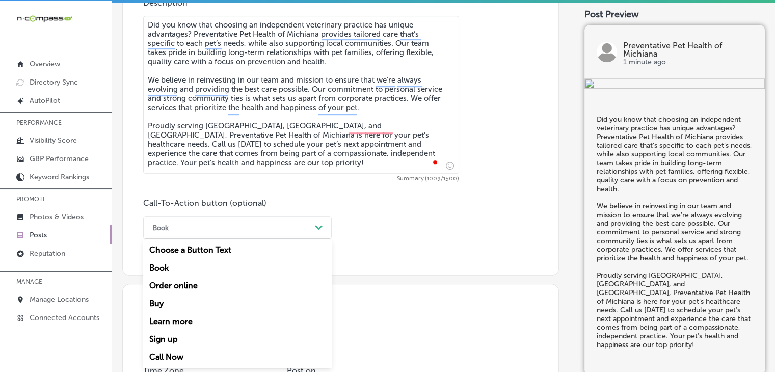
click at [175, 359] on div "Call Now" at bounding box center [237, 357] width 188 height 18
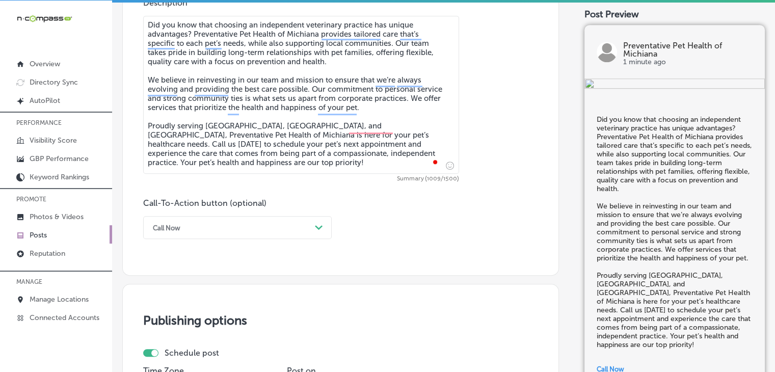
scroll to position [867, 0]
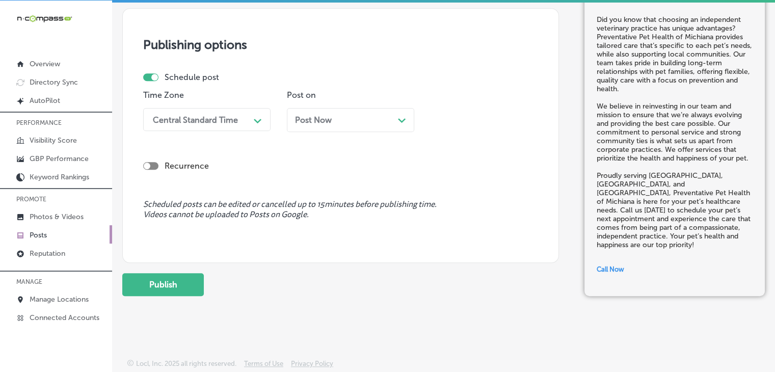
click at [213, 116] on div "Central Standard Time" at bounding box center [195, 120] width 85 height 10
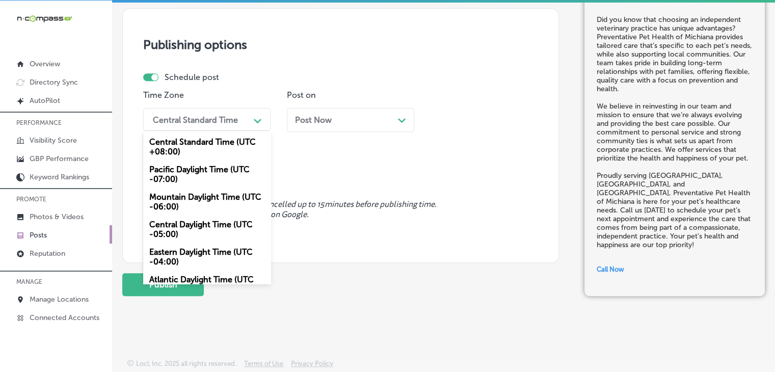
click at [193, 200] on div "Mountain Daylight Time (UTC -06:00)" at bounding box center [206, 201] width 127 height 27
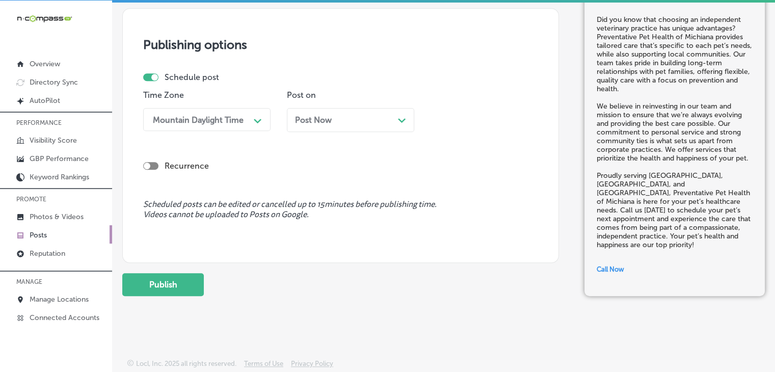
click at [324, 122] on span "Post Now" at bounding box center [313, 120] width 37 height 10
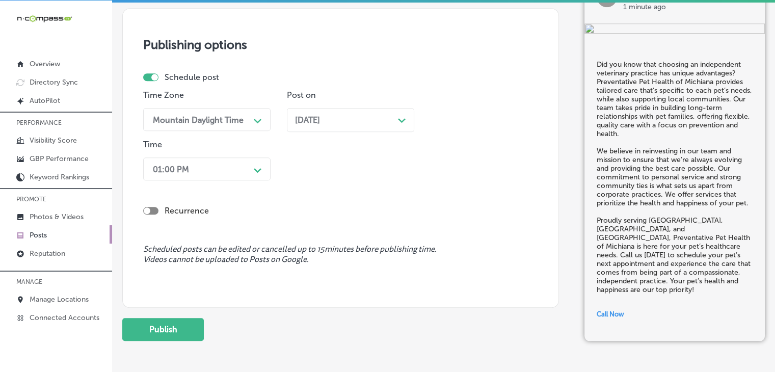
click at [238, 159] on div "01:00 PM Path Created with Sketch." at bounding box center [206, 168] width 127 height 23
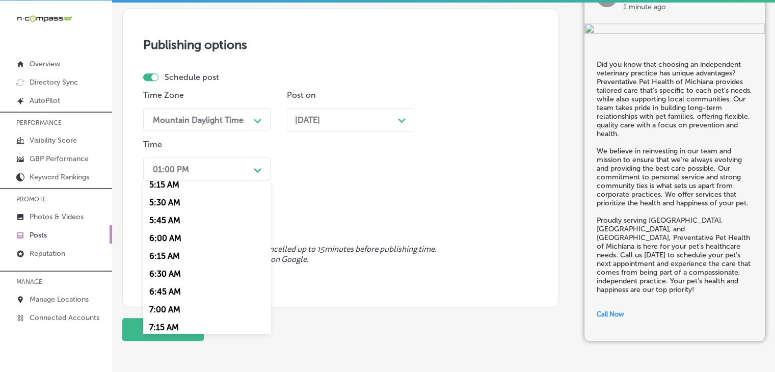
scroll to position [407, 0]
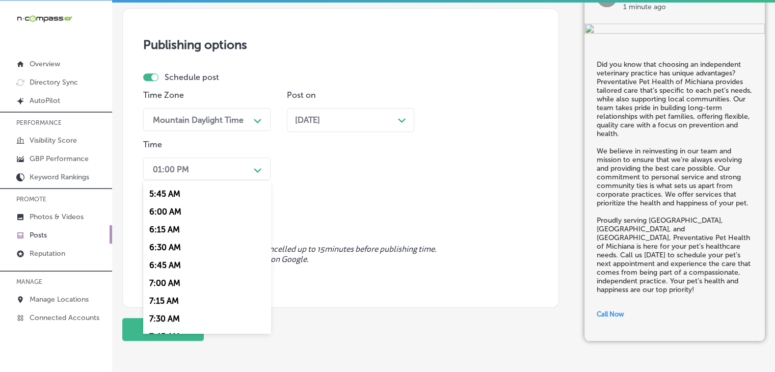
click at [177, 291] on div "7:00 AM" at bounding box center [206, 283] width 127 height 18
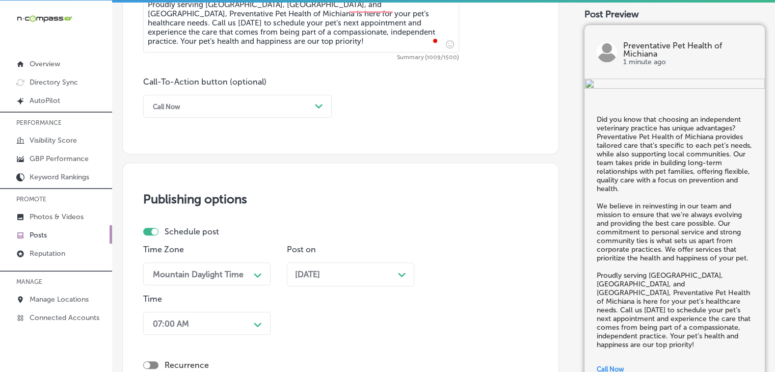
scroll to position [913, 0]
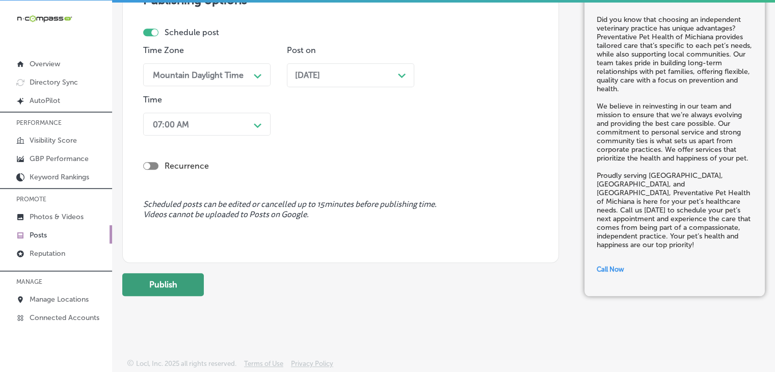
click at [144, 289] on button "Publish" at bounding box center [162, 284] width 81 height 23
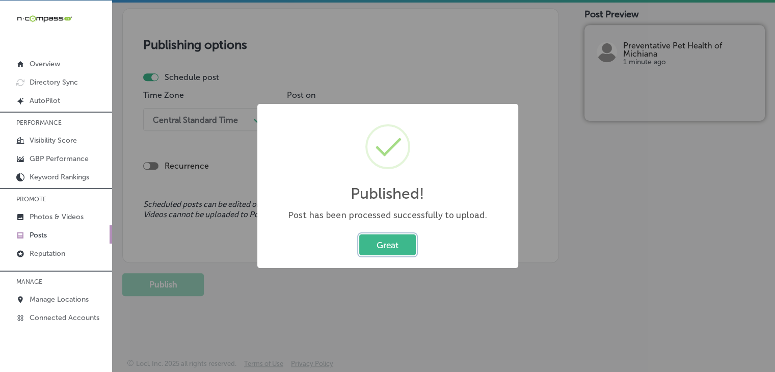
scroll to position [867, 0]
